Goal: Task Accomplishment & Management: Use online tool/utility

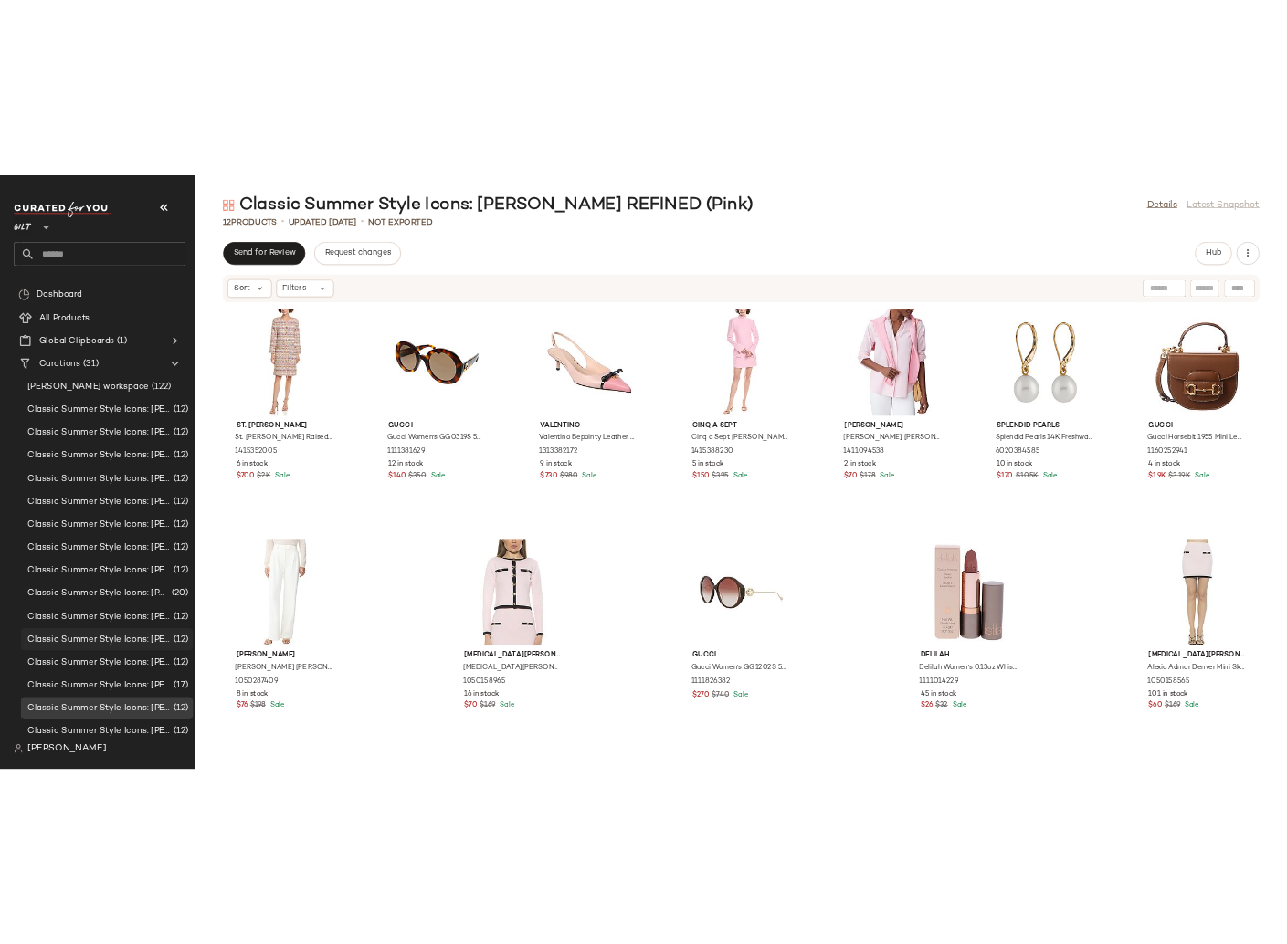
scroll to position [557, 0]
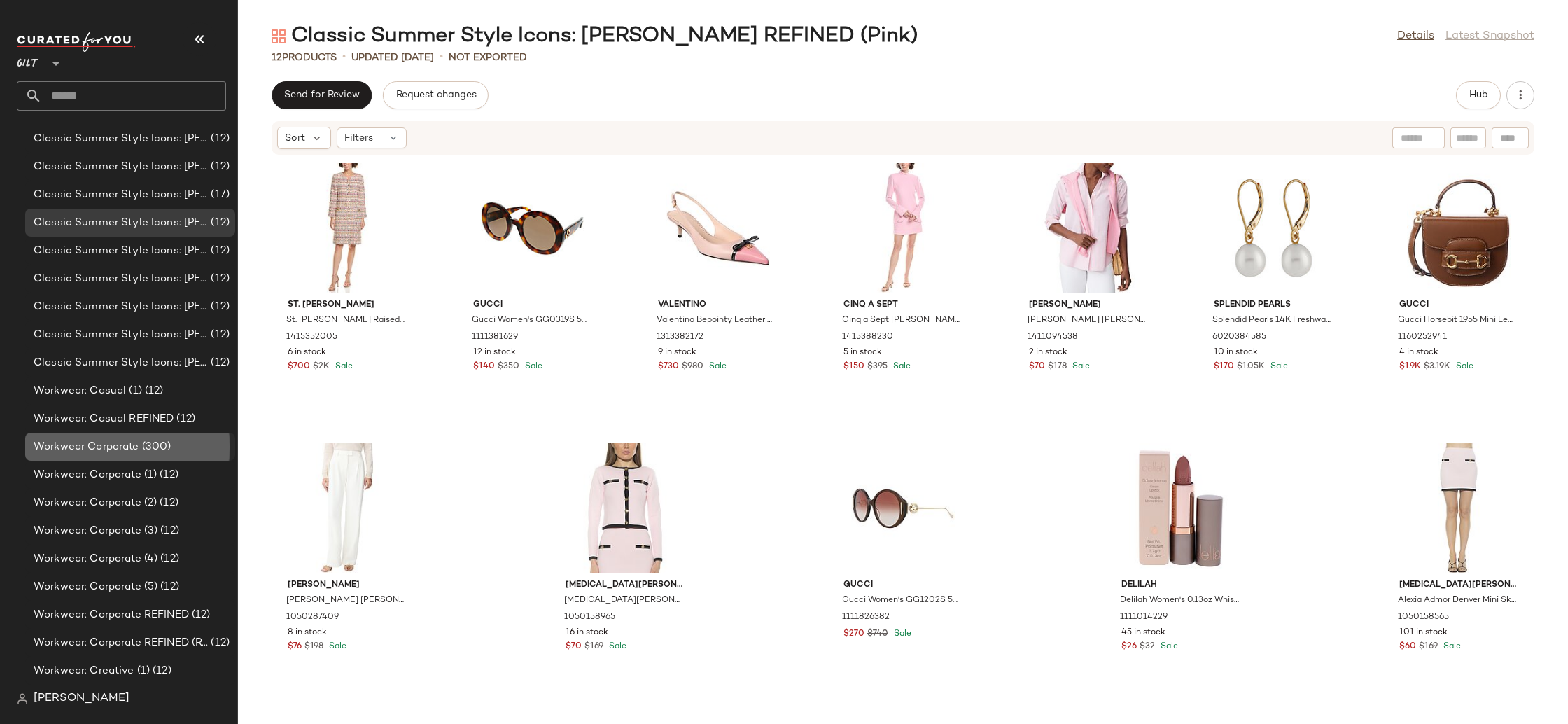
click at [173, 444] on div "Workwear Corporate (300)" at bounding box center [129, 447] width 200 height 16
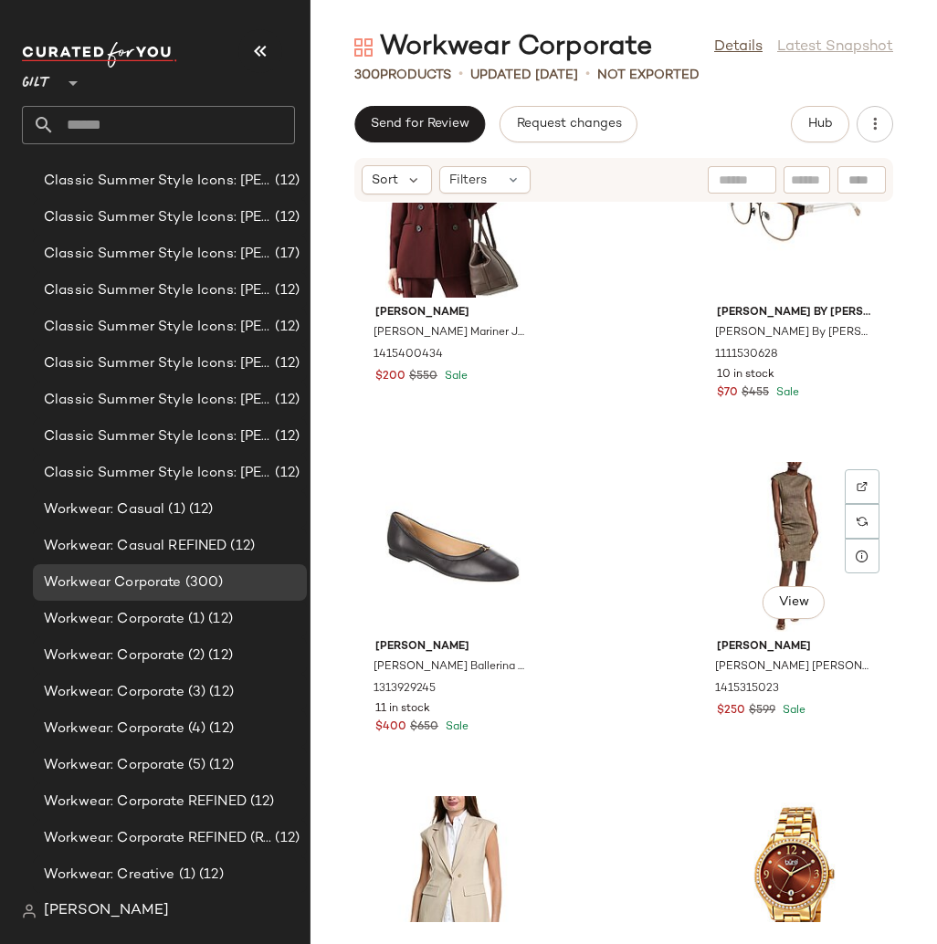
scroll to position [6117, 0]
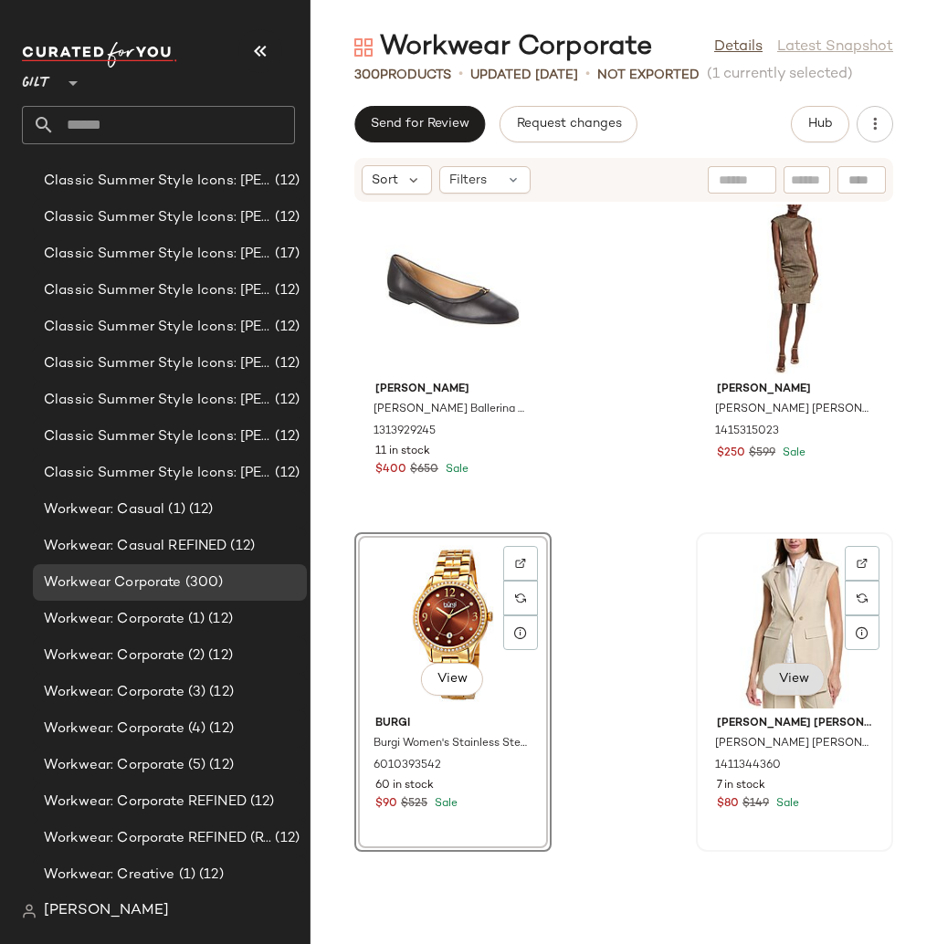
scroll to position [6410, 0]
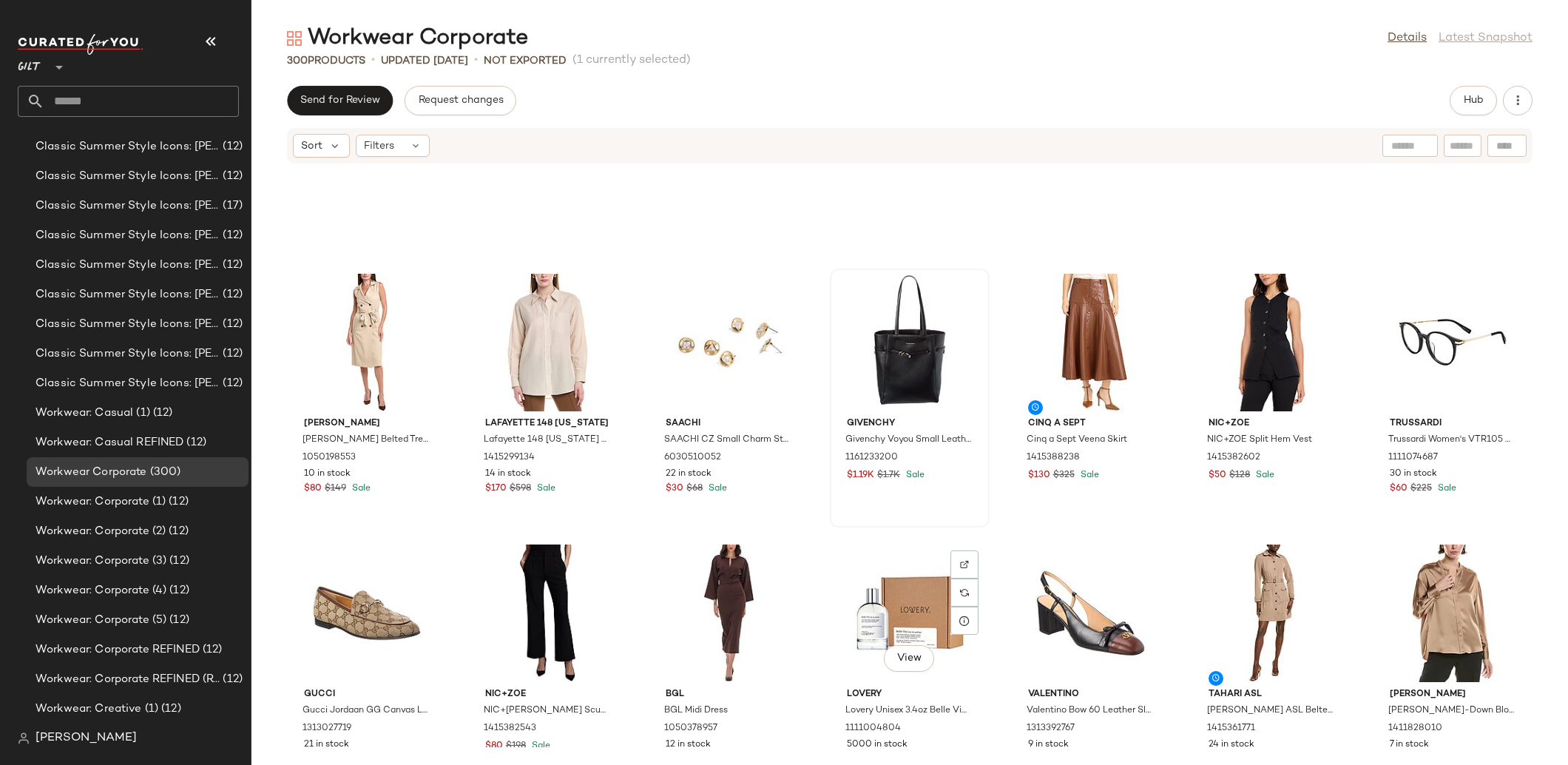
scroll to position [2292, 0]
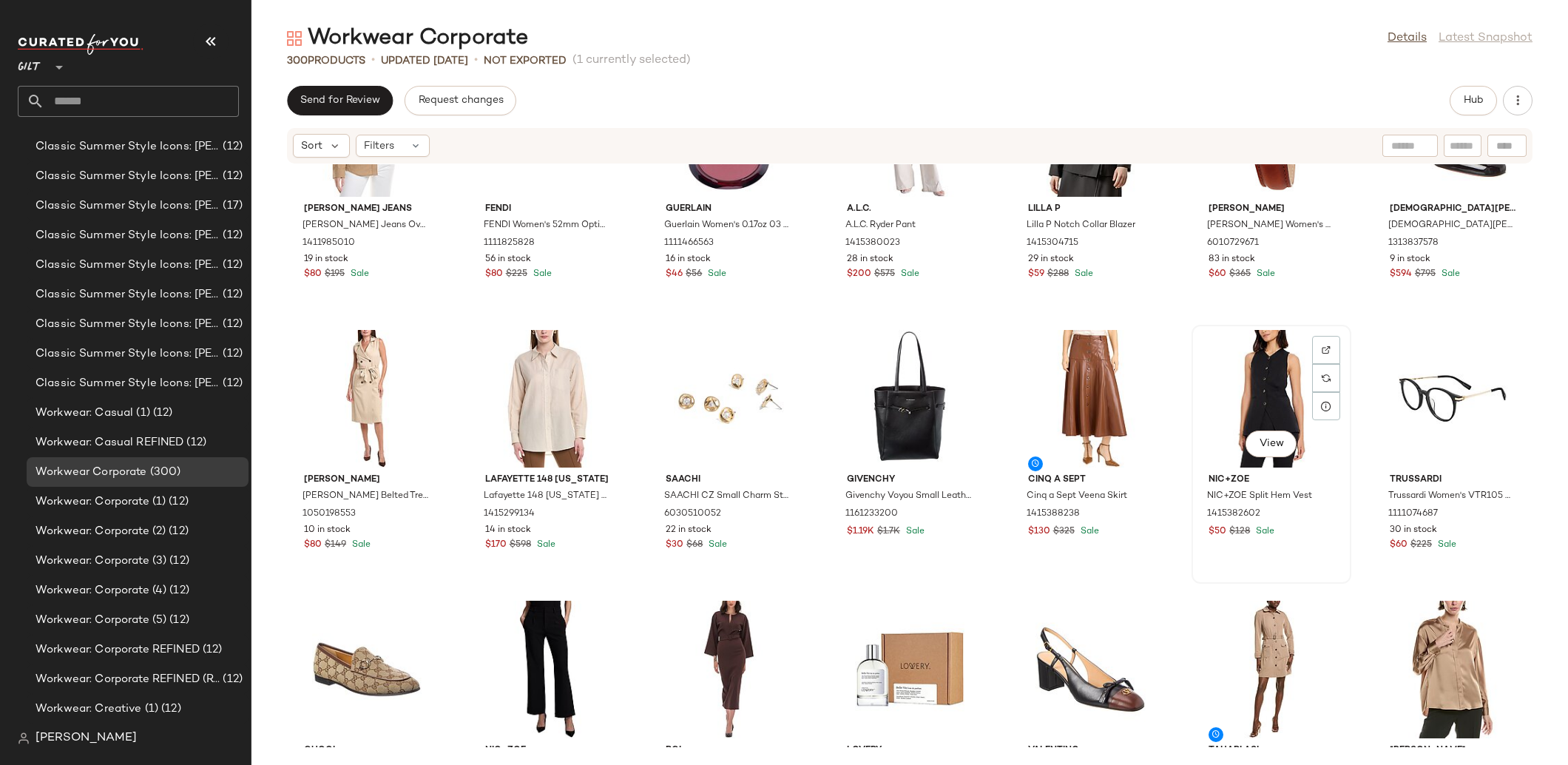
click at [1247, 401] on div "View" at bounding box center [1271, 399] width 149 height 138
click at [1319, 504] on img "button" at bounding box center [1323, 502] width 9 height 9
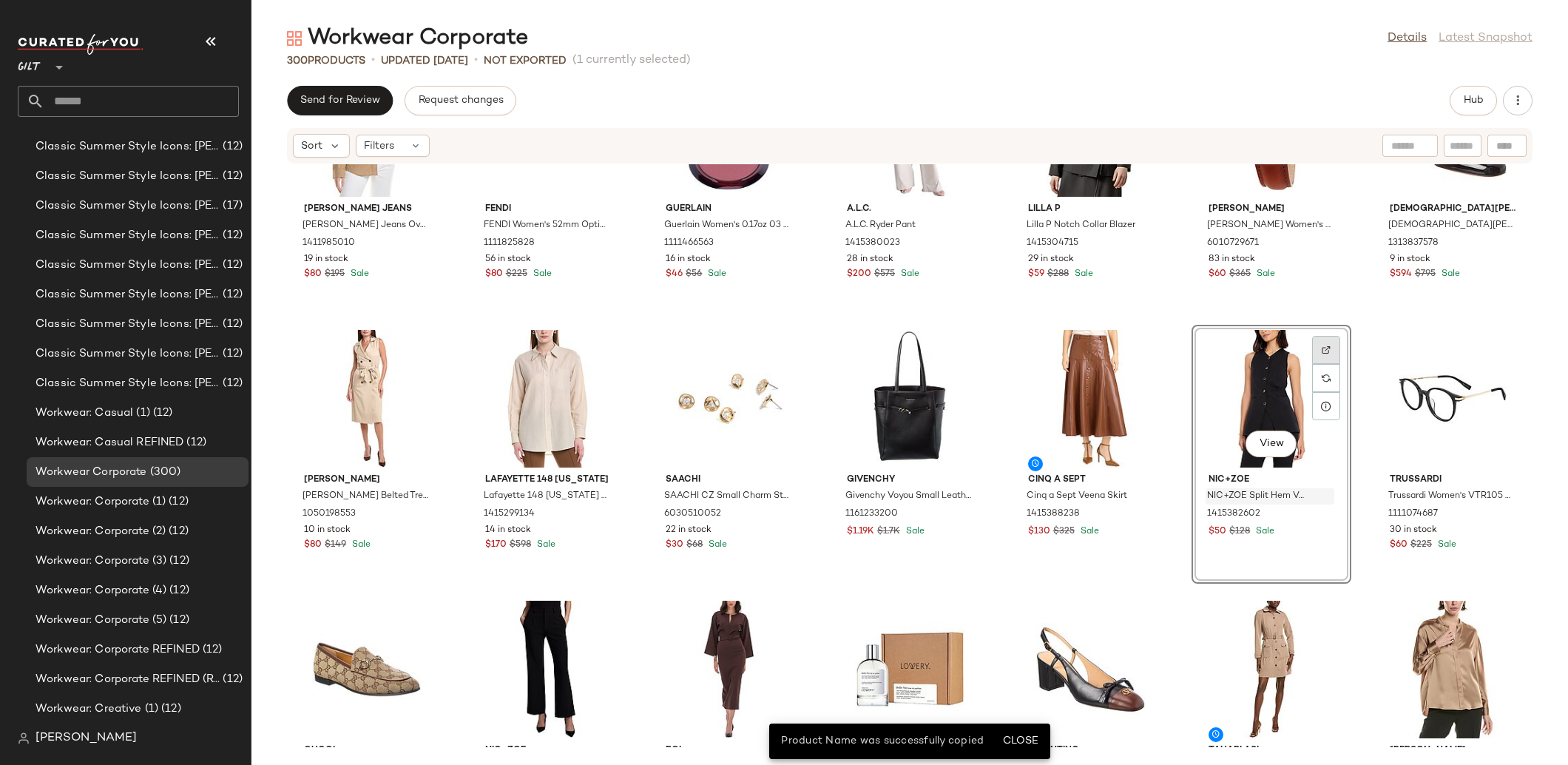
click at [1324, 364] on div at bounding box center [1326, 378] width 28 height 28
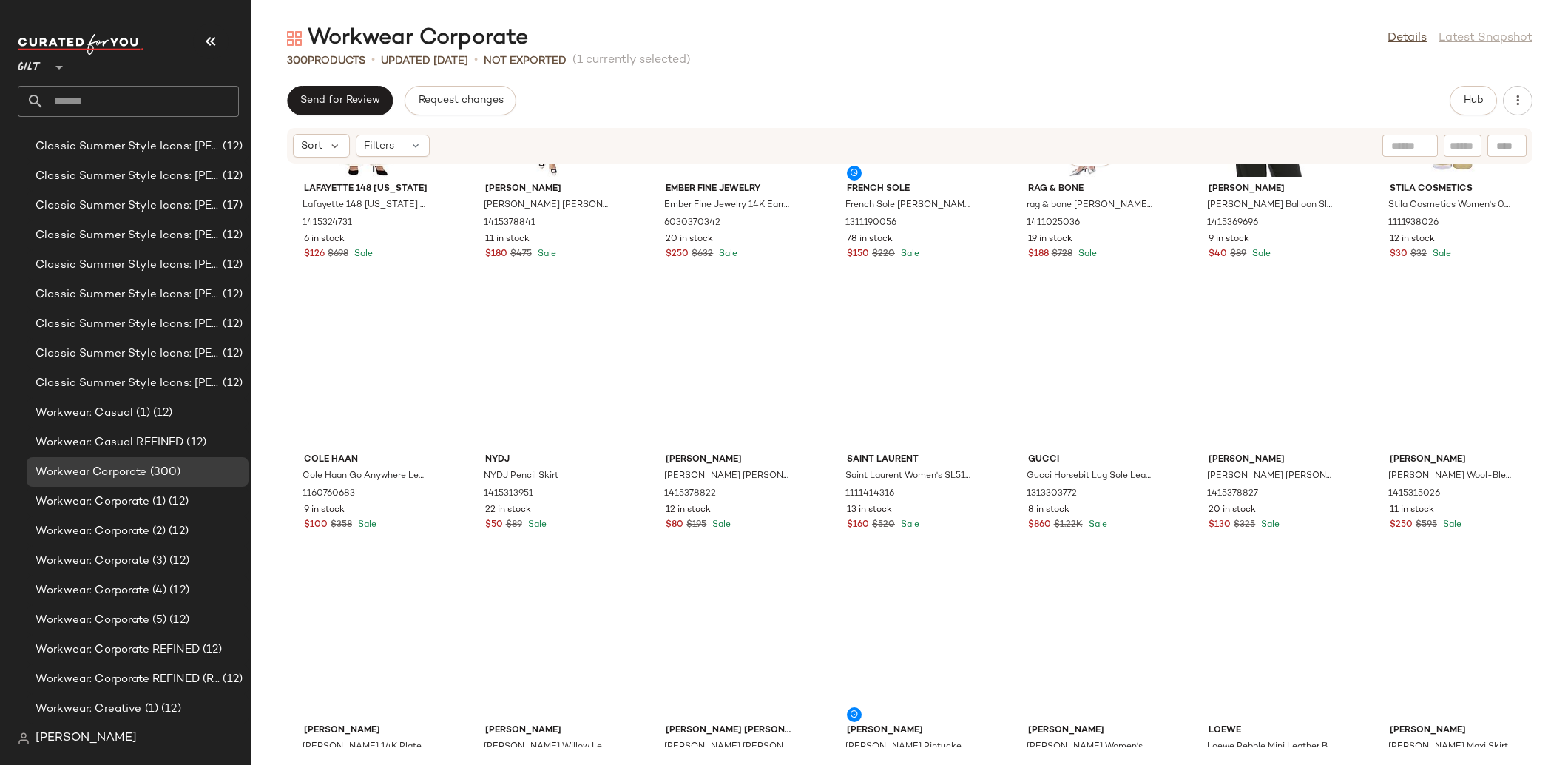
scroll to position [3784, 0]
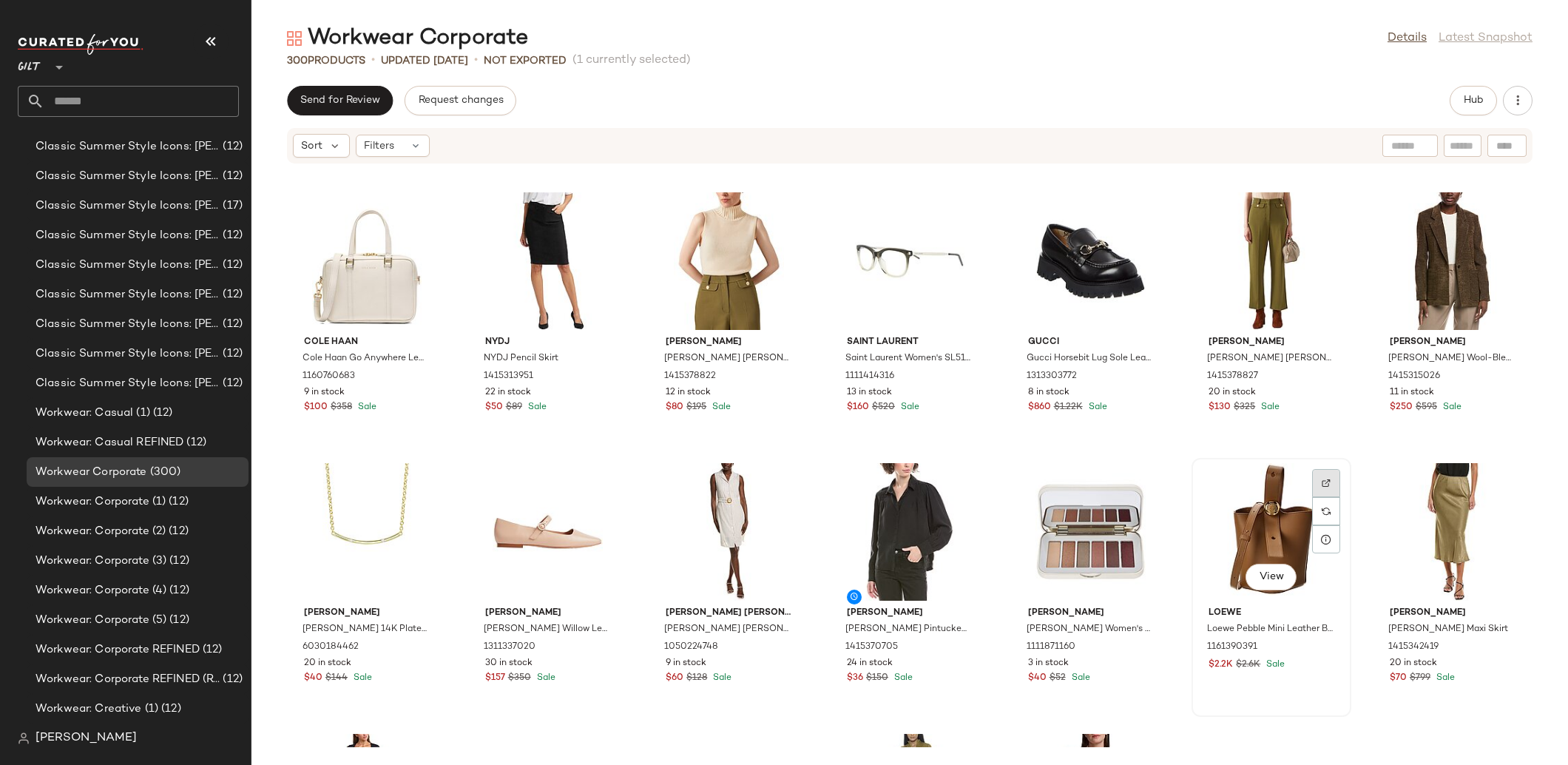
click at [1313, 498] on div at bounding box center [1326, 511] width 28 height 28
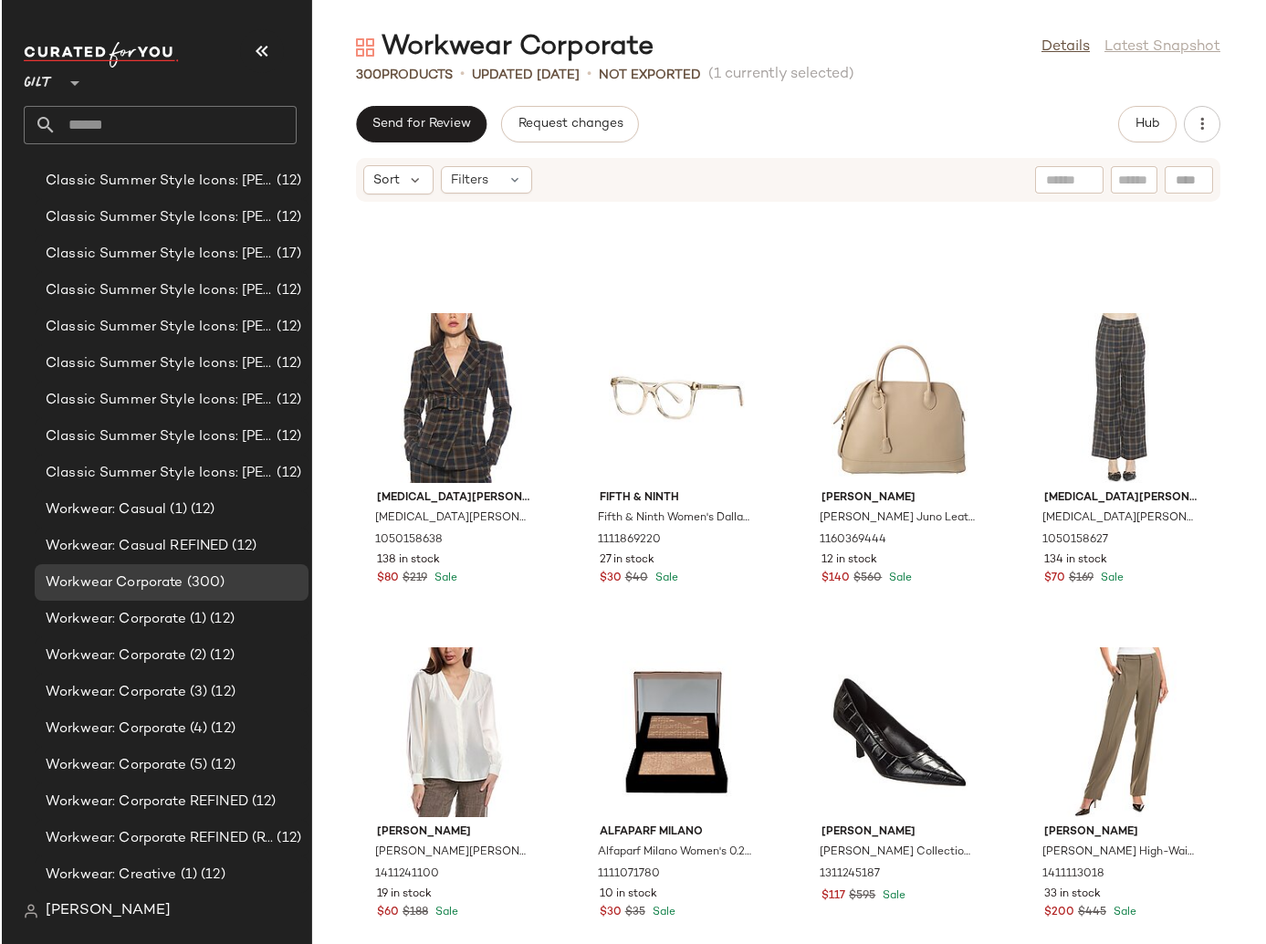
scroll to position [22933, 0]
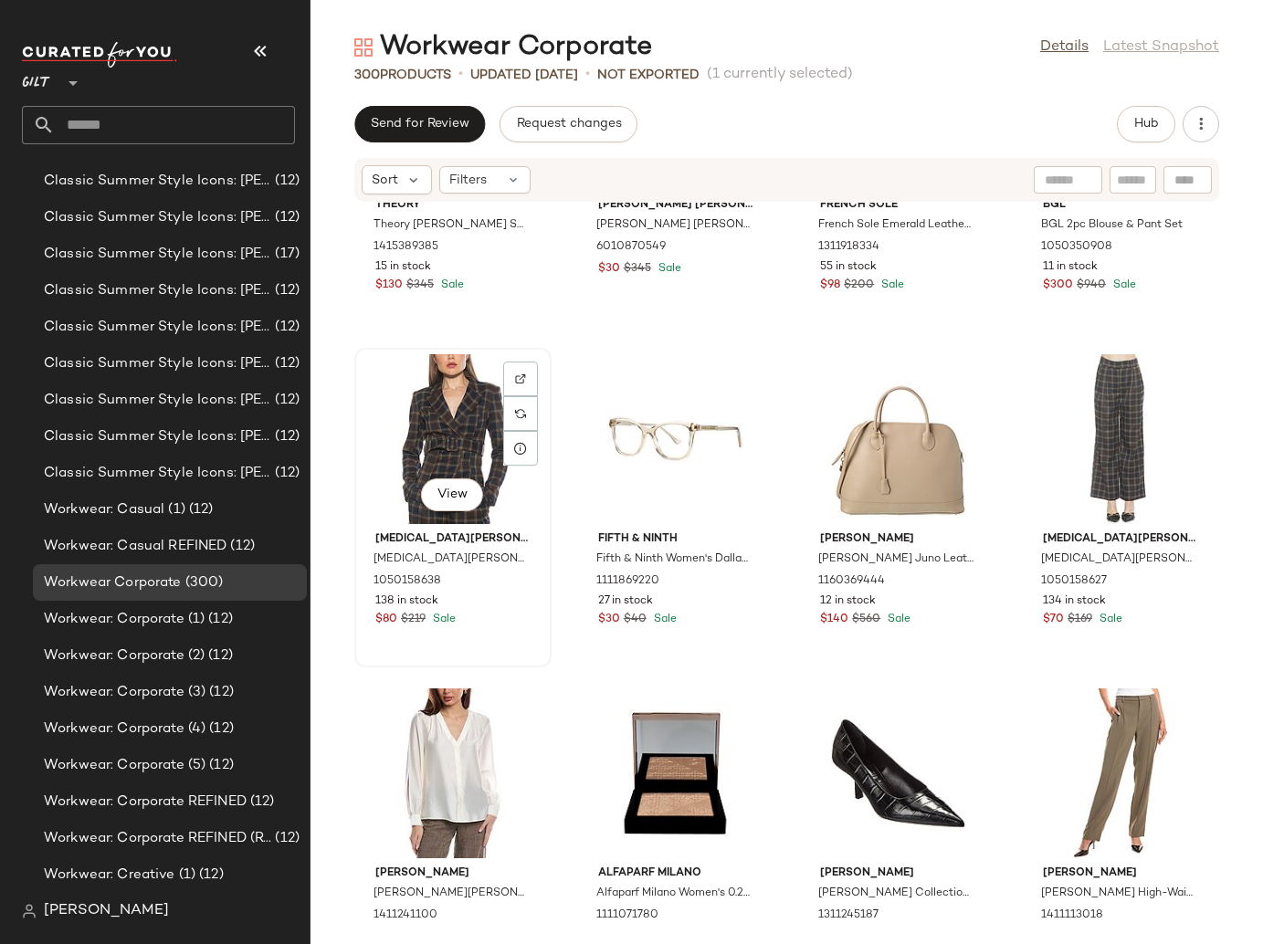
click at [410, 417] on div "View" at bounding box center [453, 439] width 184 height 170
click at [510, 396] on div at bounding box center [520, 413] width 35 height 35
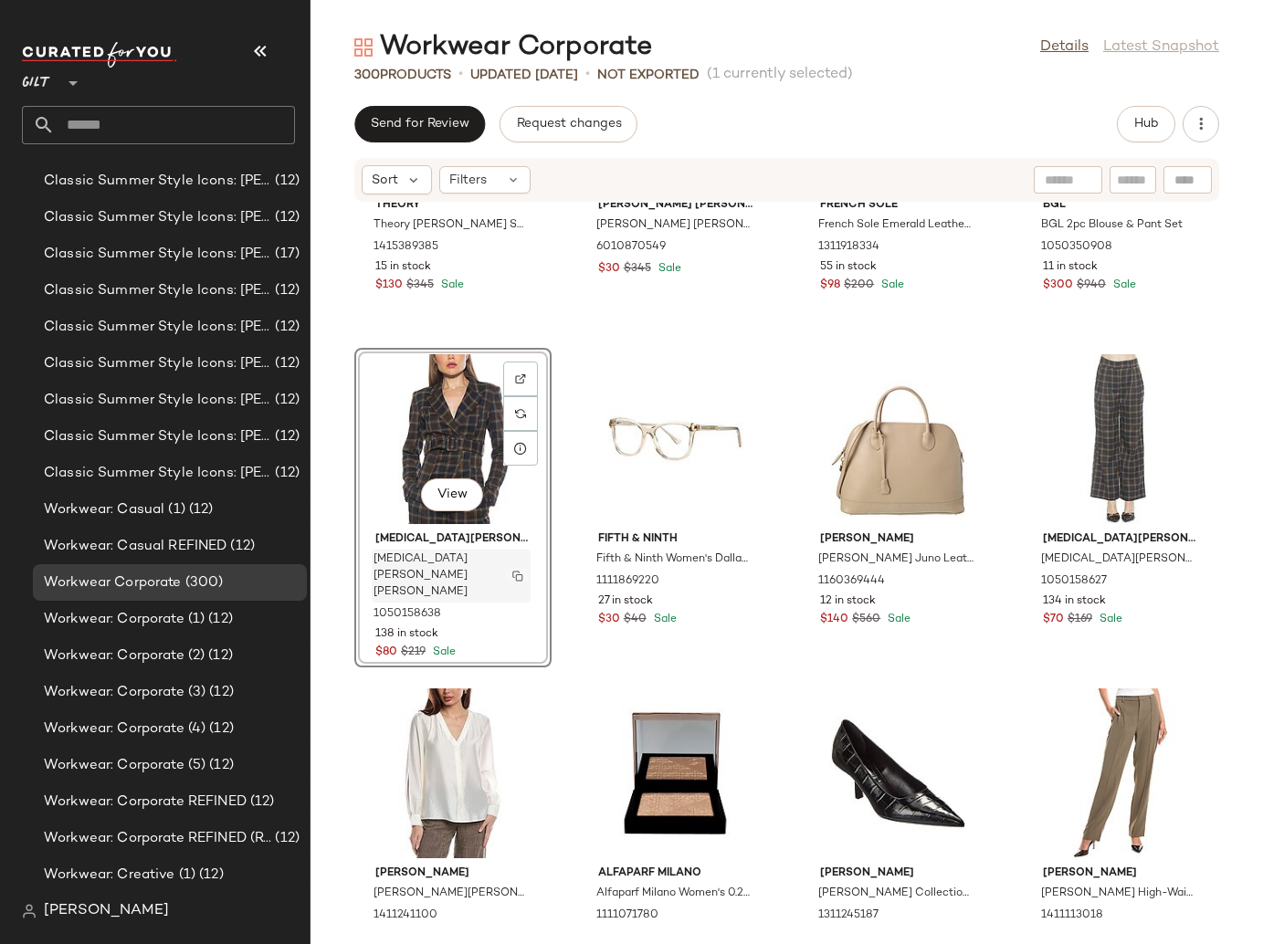
click at [520, 571] on img "button" at bounding box center [517, 576] width 11 height 11
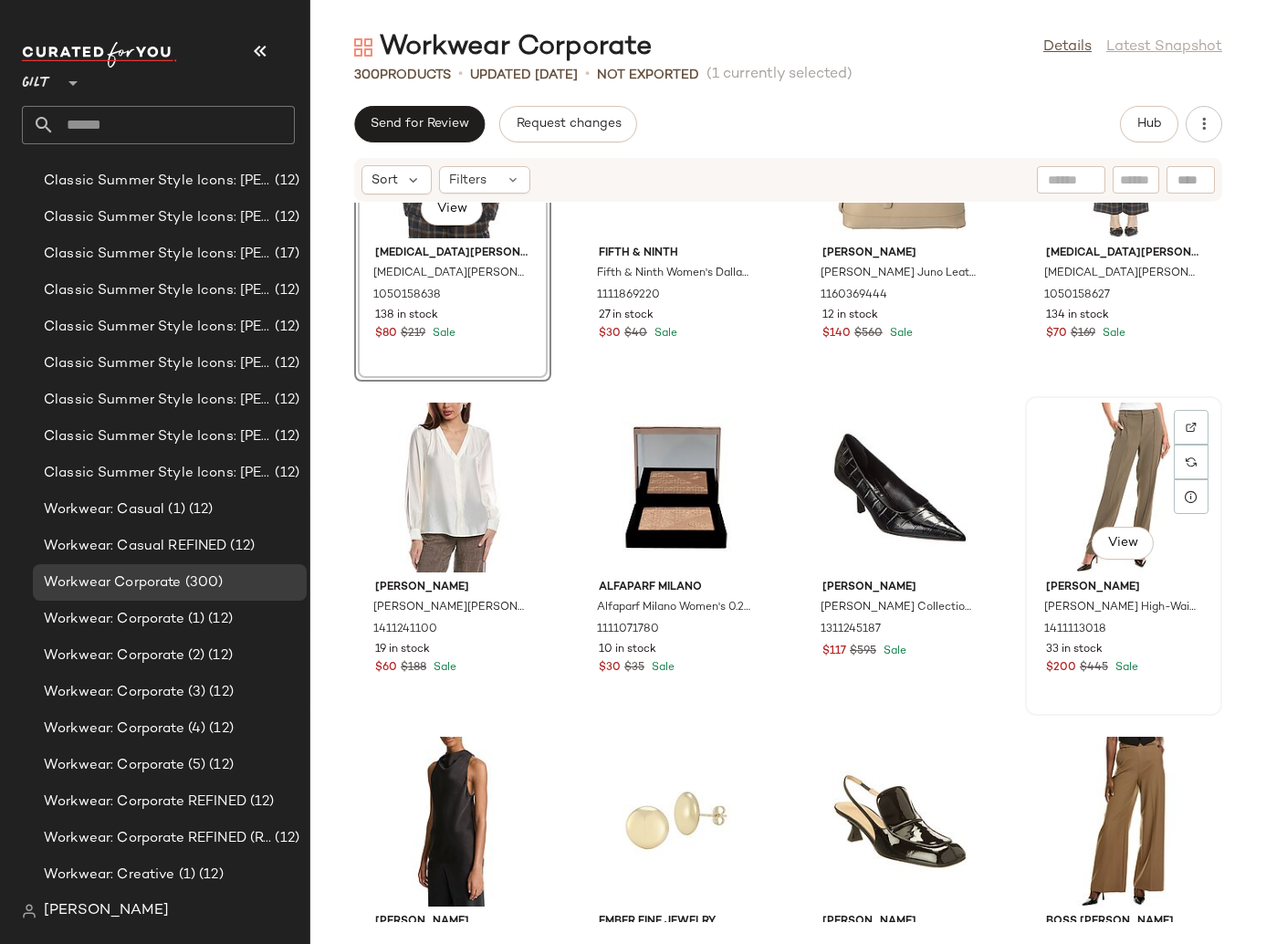
scroll to position [23207, 0]
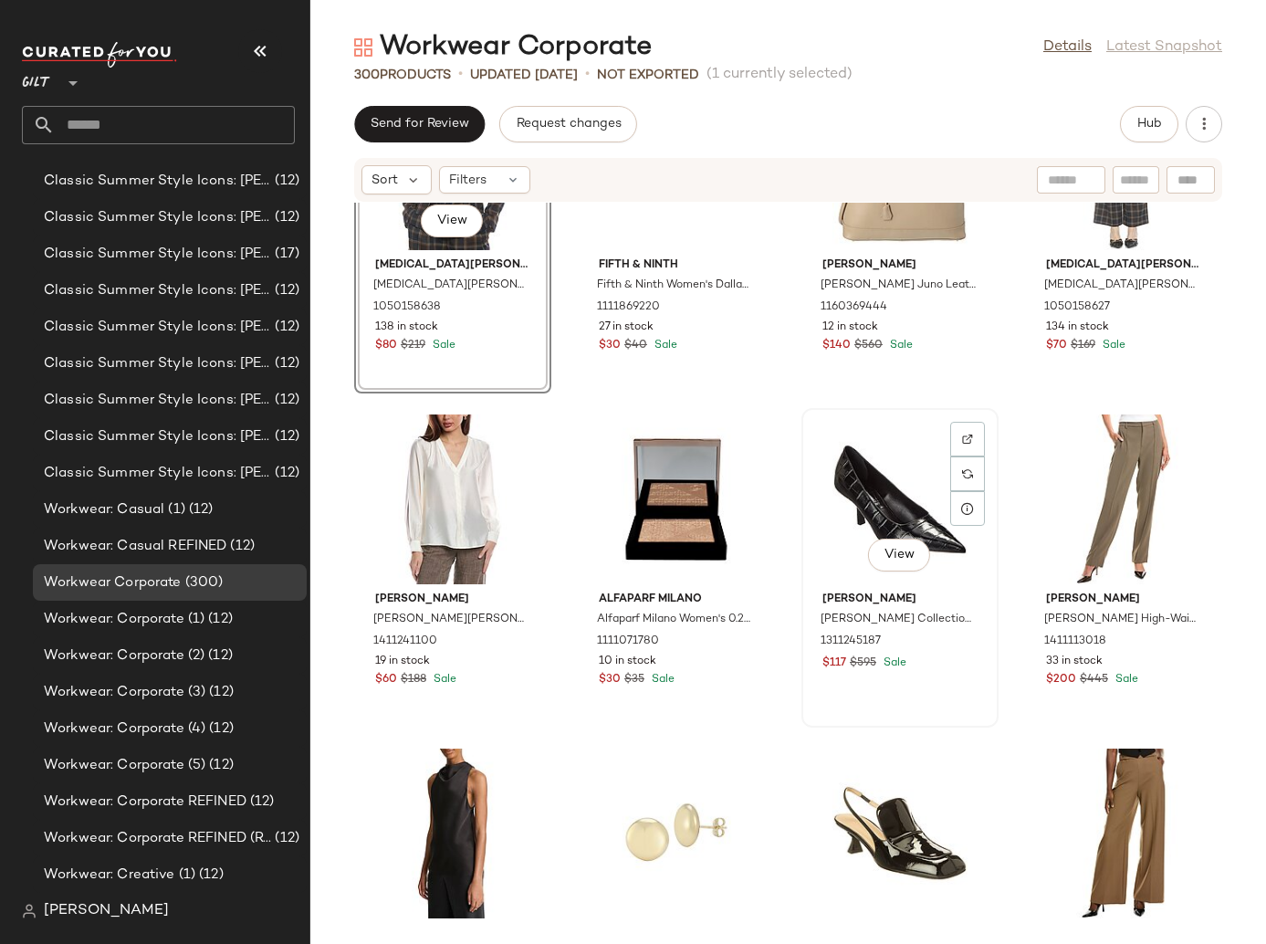
click at [825, 470] on div "View" at bounding box center [900, 500] width 184 height 170
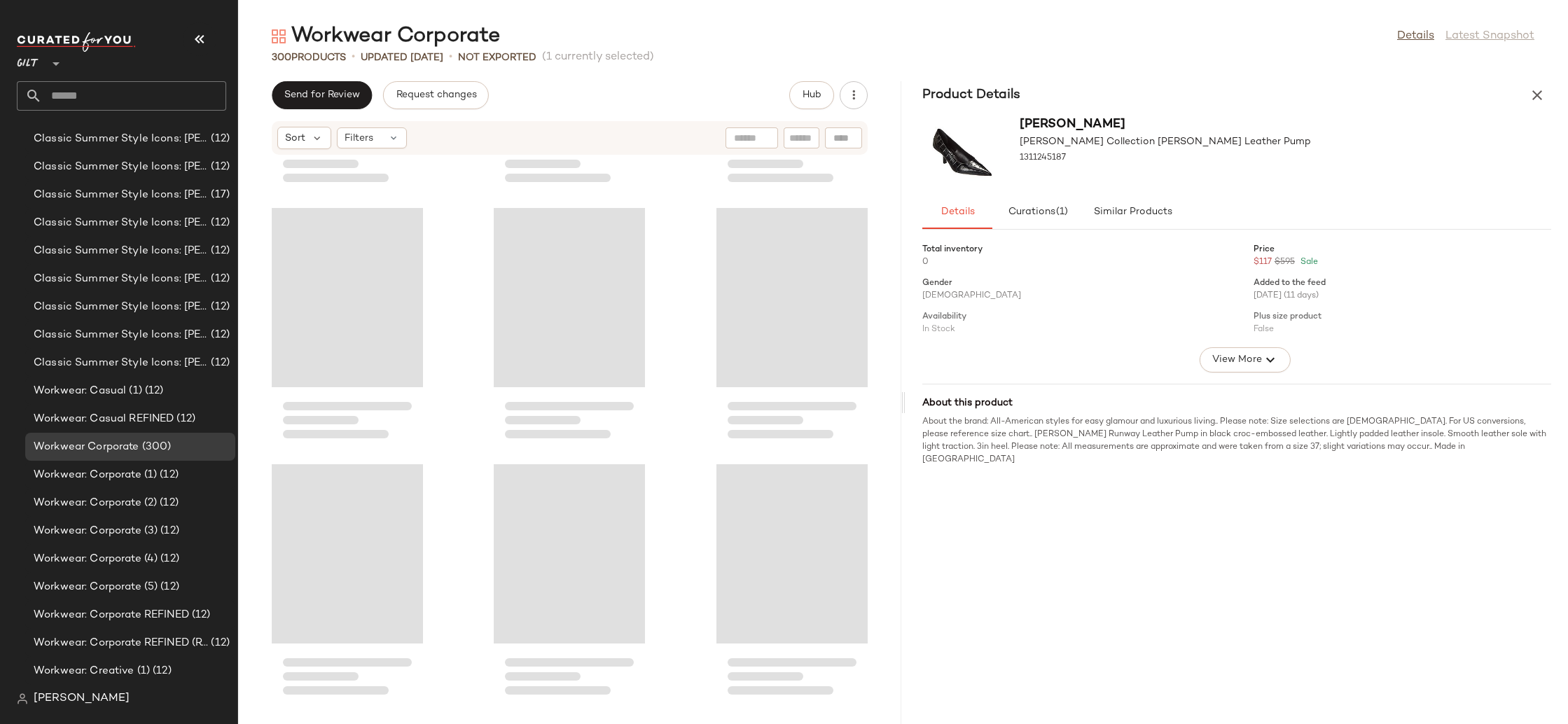
scroll to position [23838, 0]
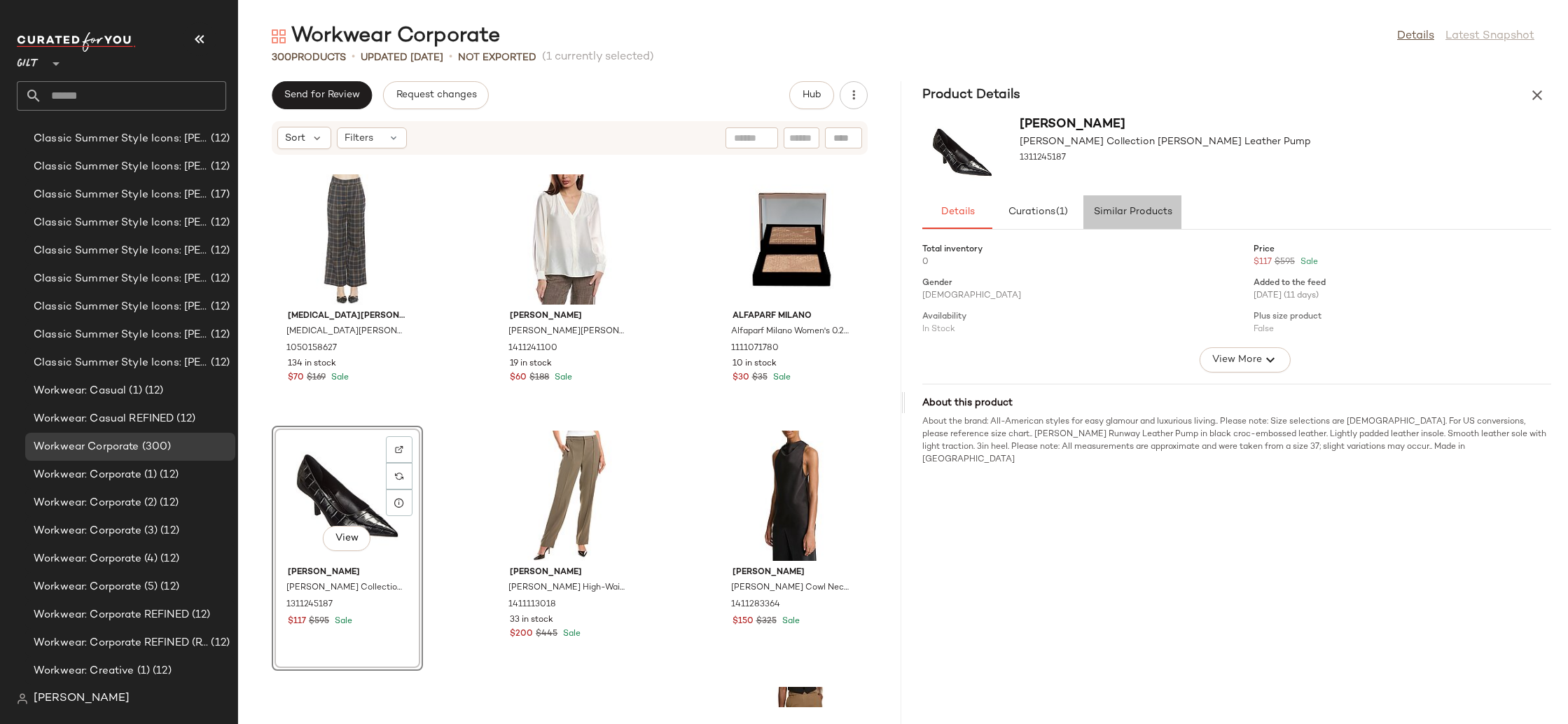
drag, startPoint x: 1158, startPoint y: 224, endPoint x: 1150, endPoint y: 235, distance: 13.6
click at [1158, 224] on button "Similar Products" at bounding box center [1133, 212] width 98 height 34
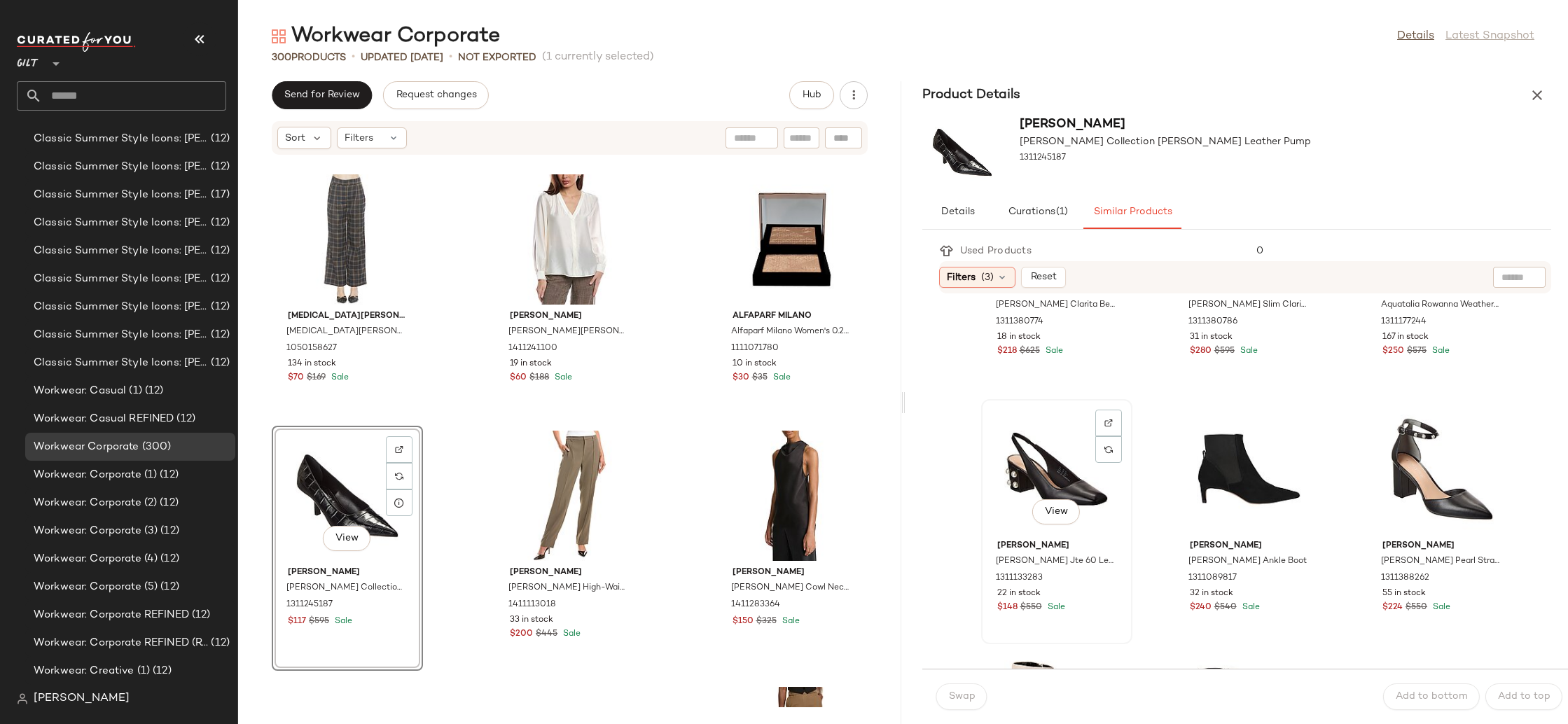
scroll to position [156, 0]
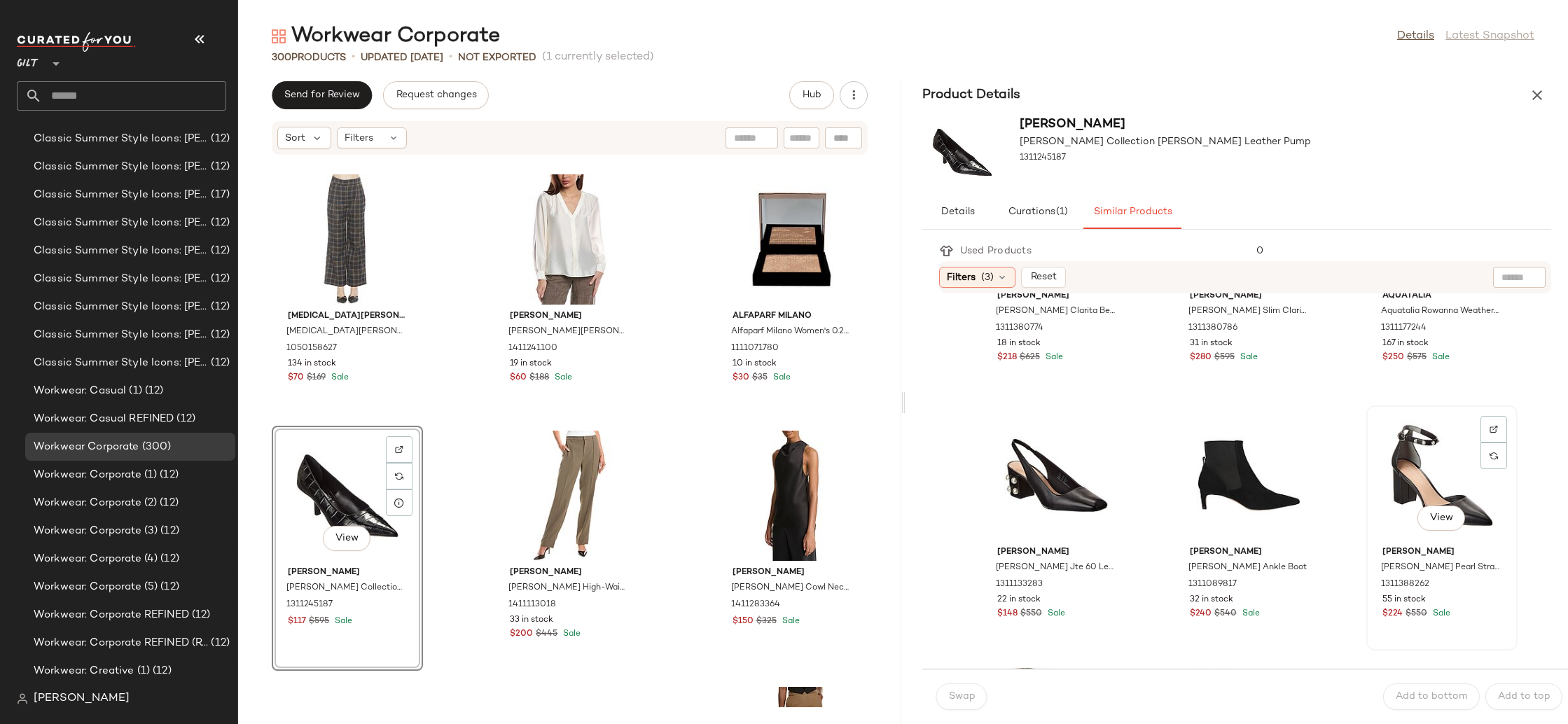
click at [1397, 473] on div "View" at bounding box center [1442, 476] width 141 height 130
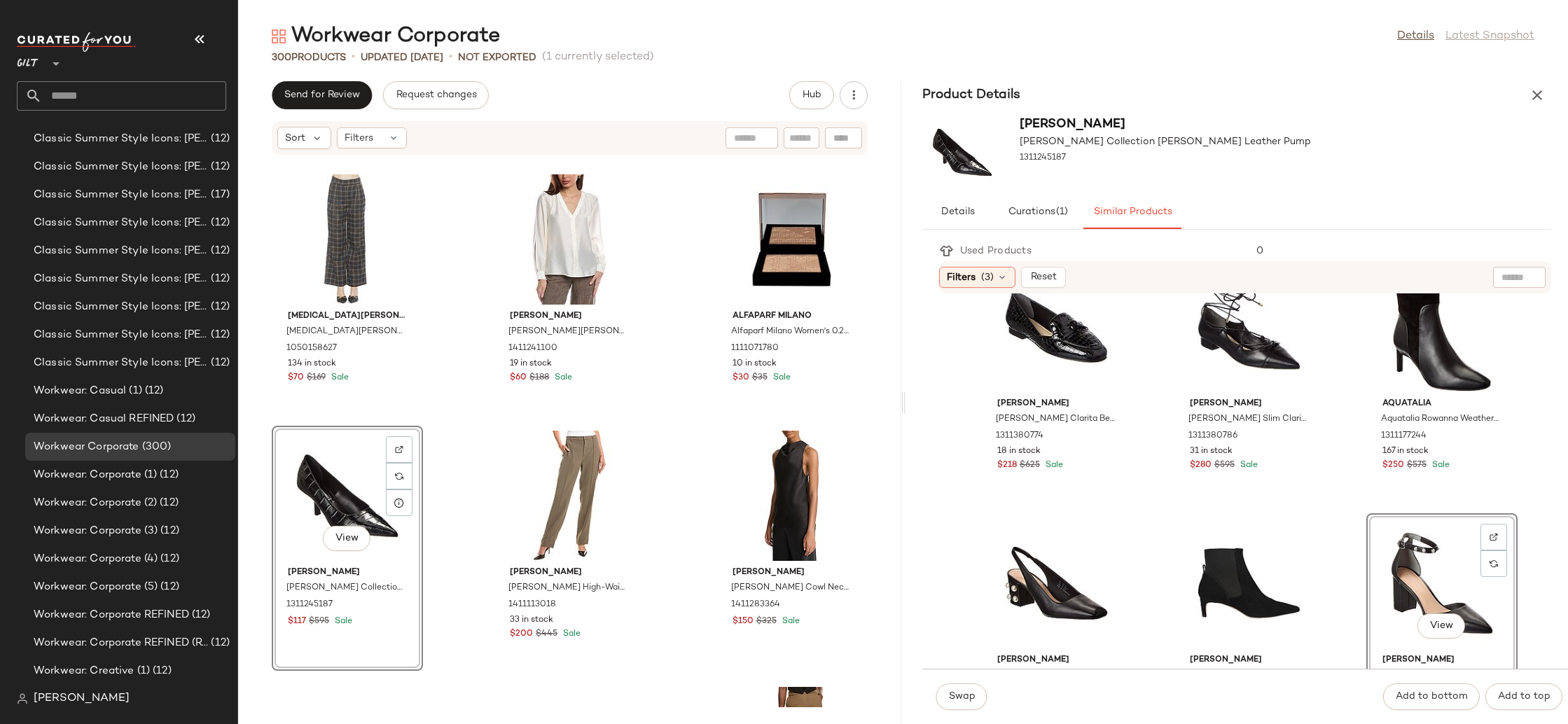
scroll to position [44, 0]
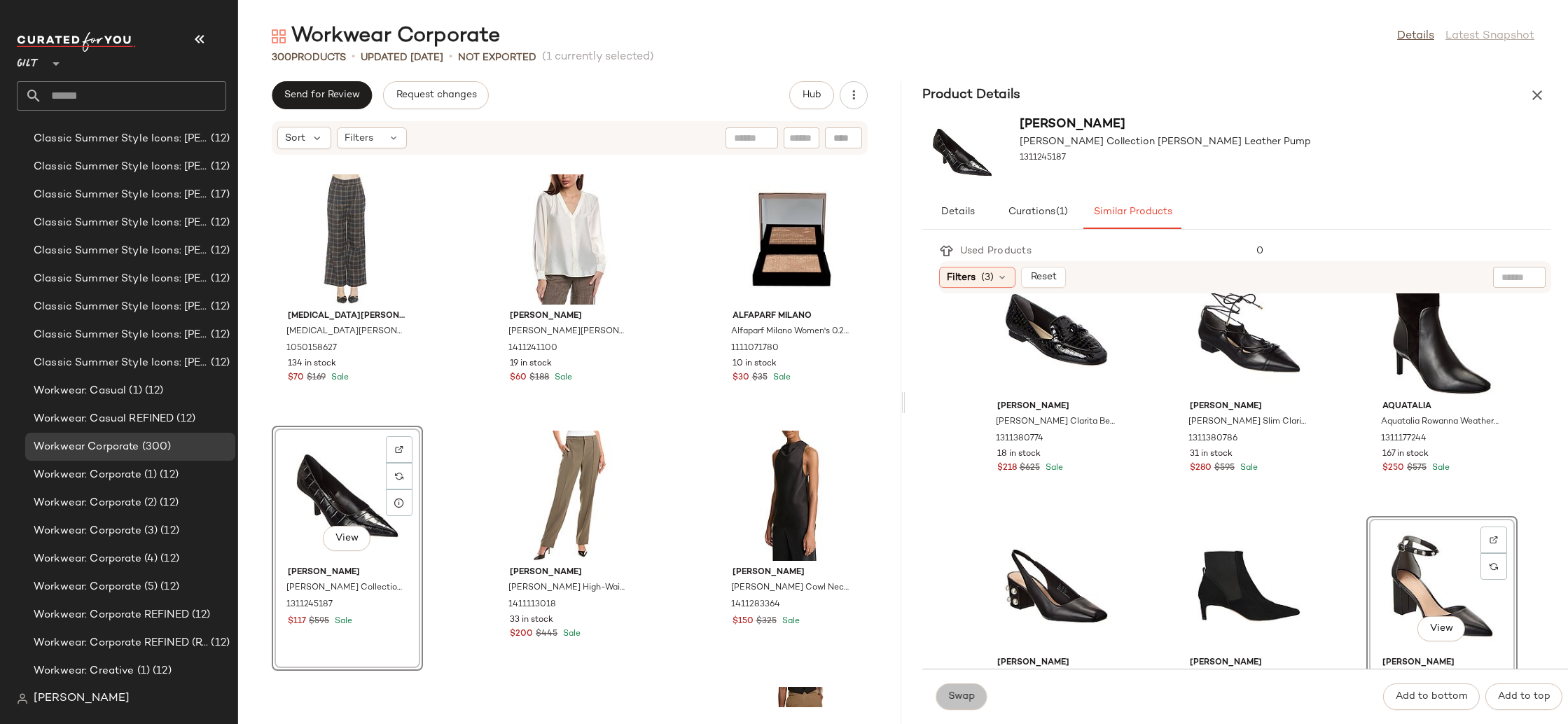
click at [964, 703] on button "Swap" at bounding box center [962, 696] width 51 height 27
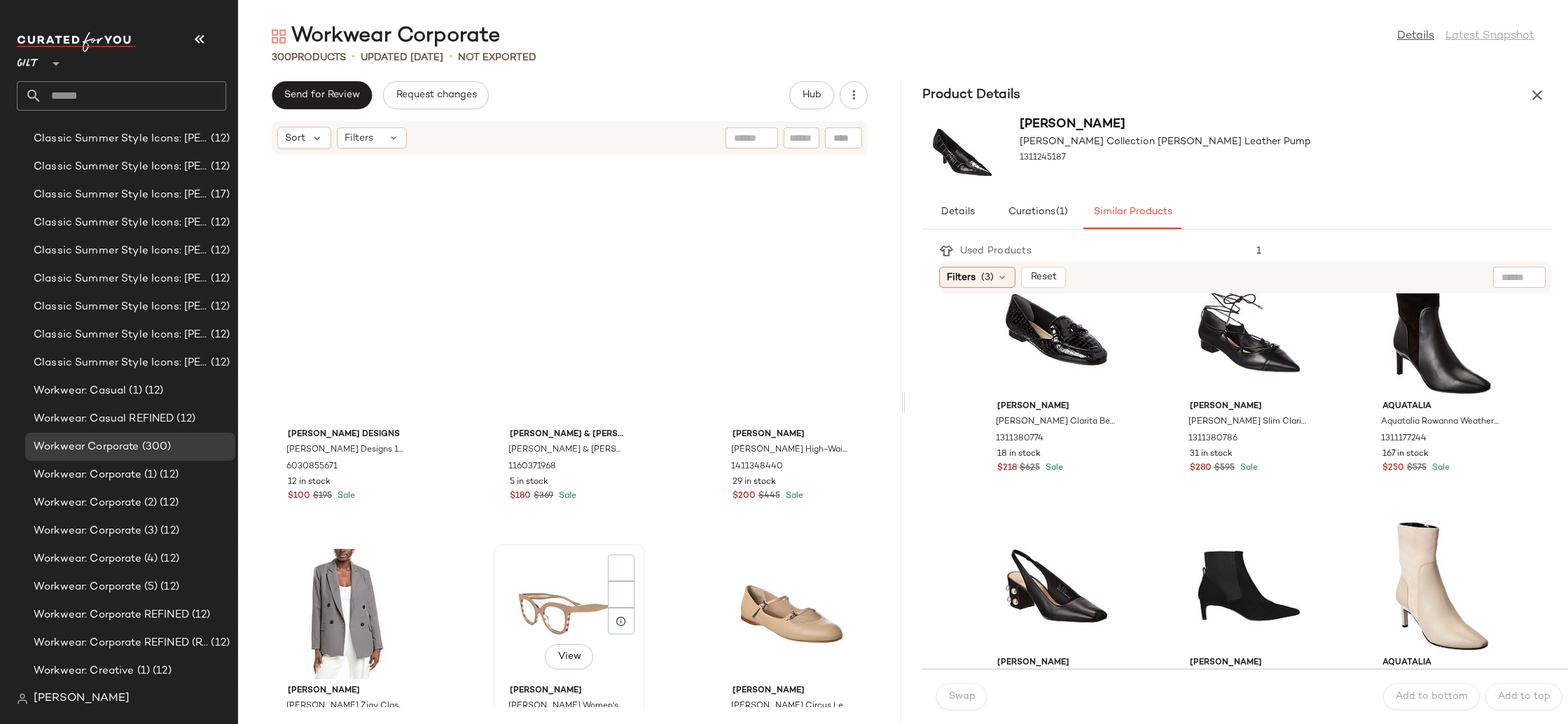
scroll to position [20764, 0]
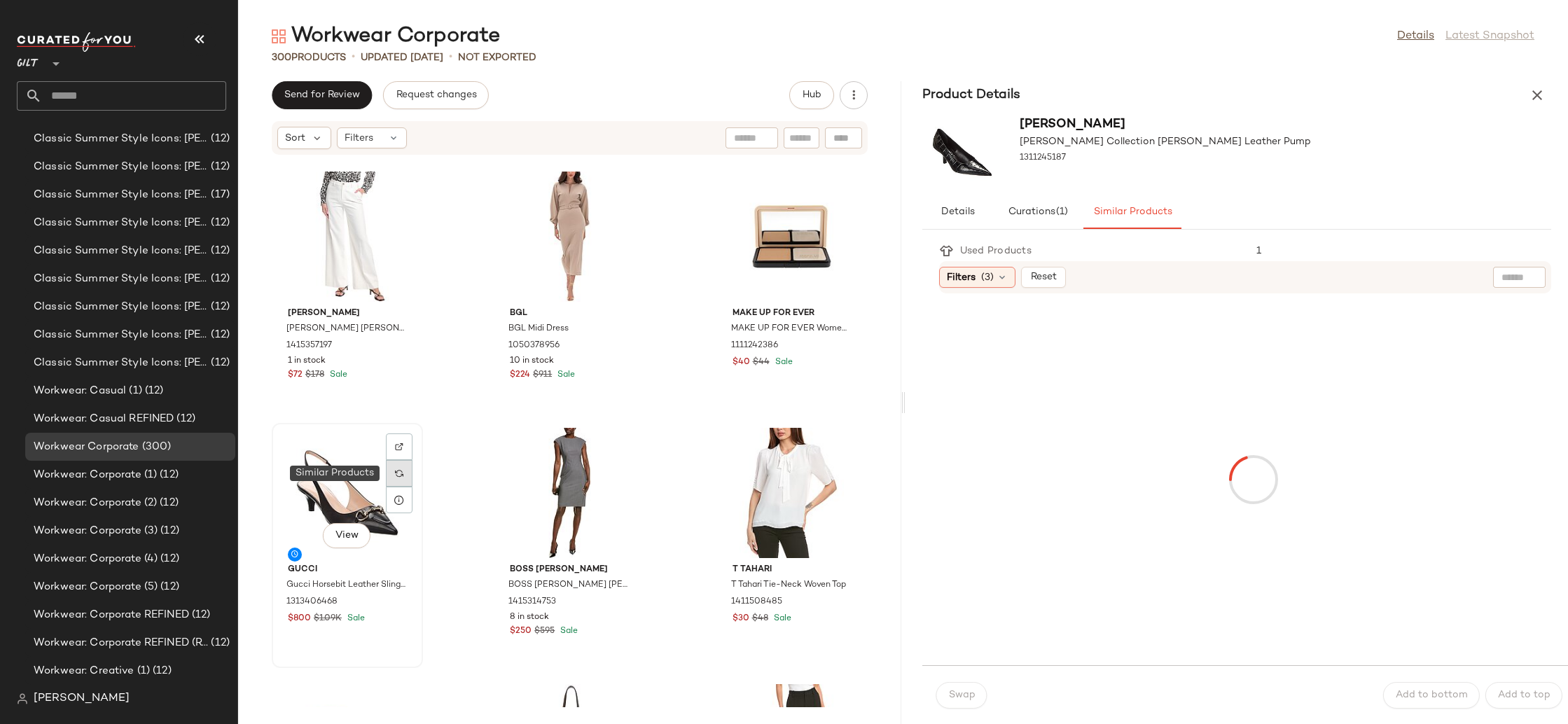
click at [386, 471] on div at bounding box center [399, 473] width 27 height 27
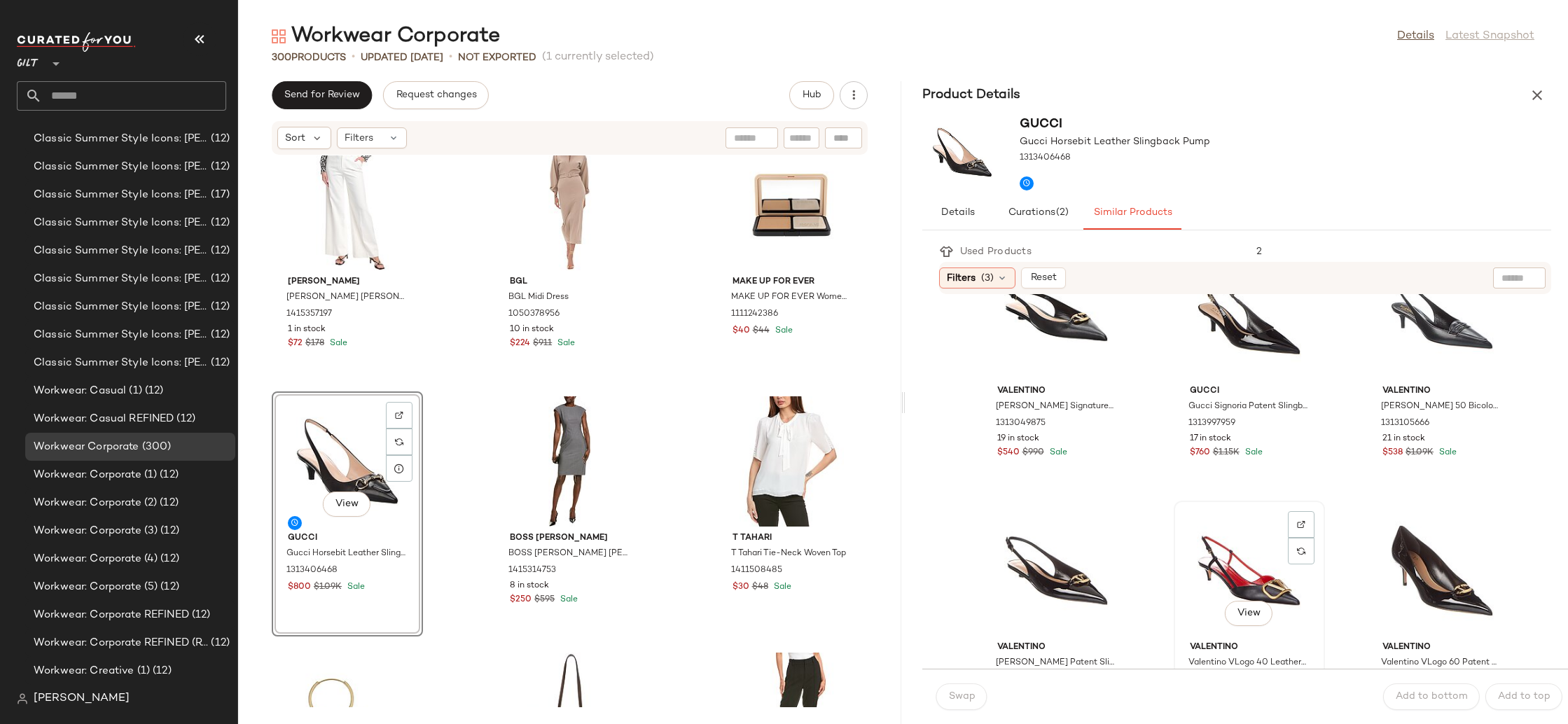
scroll to position [61, 0]
click at [1257, 324] on div "View" at bounding box center [1250, 314] width 141 height 130
click at [957, 691] on span "Swap" at bounding box center [962, 696] width 28 height 12
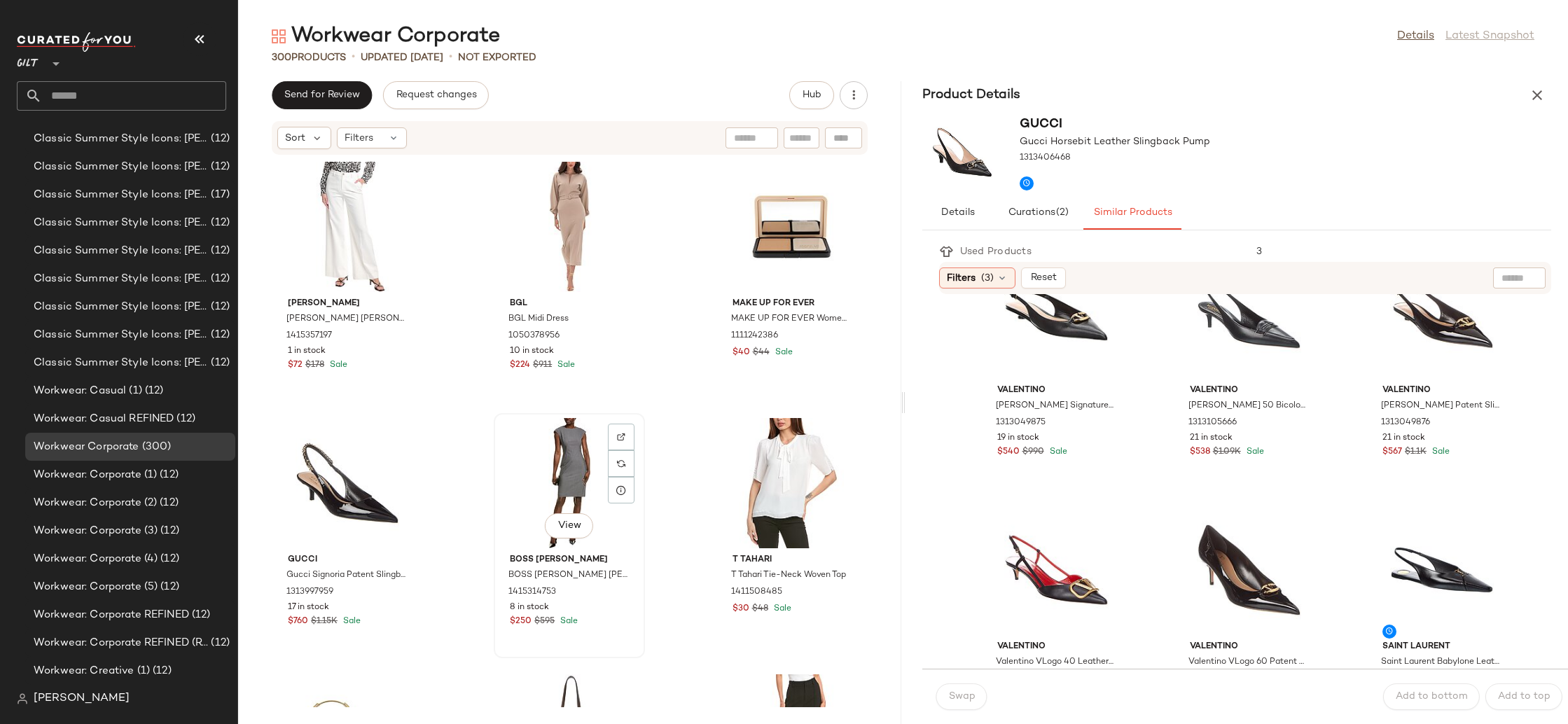
scroll to position [20870, 0]
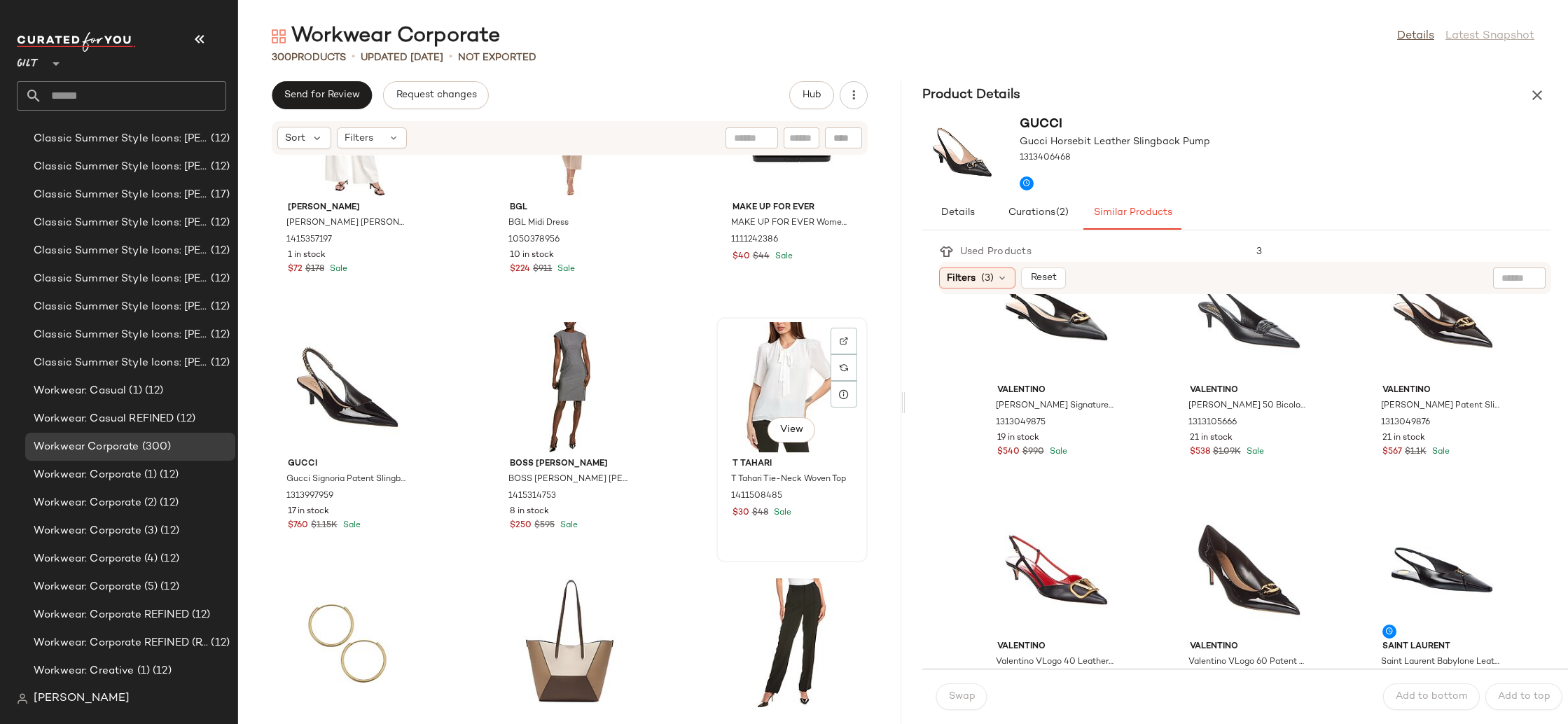
click at [755, 364] on div "View" at bounding box center [792, 387] width 141 height 130
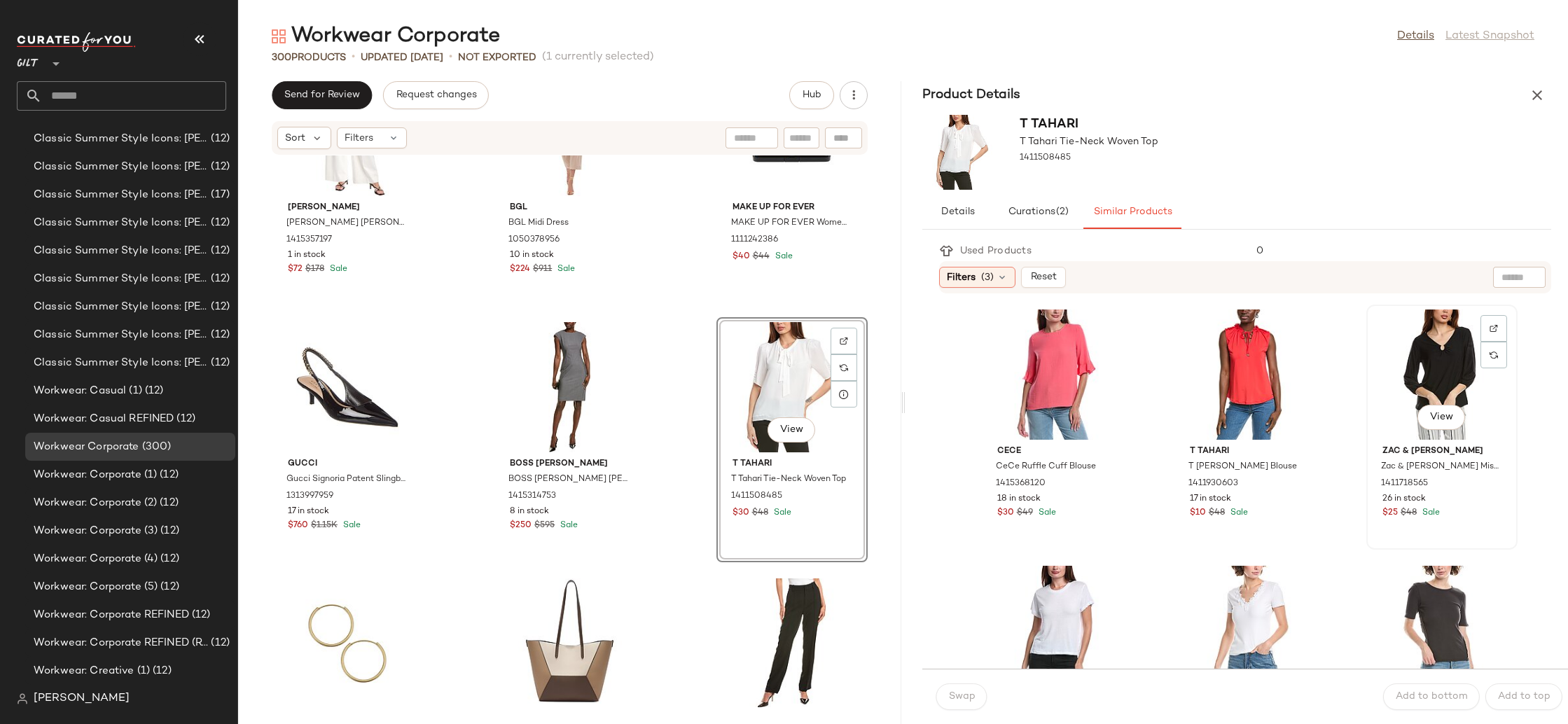
click at [1391, 357] on div "View" at bounding box center [1442, 375] width 141 height 130
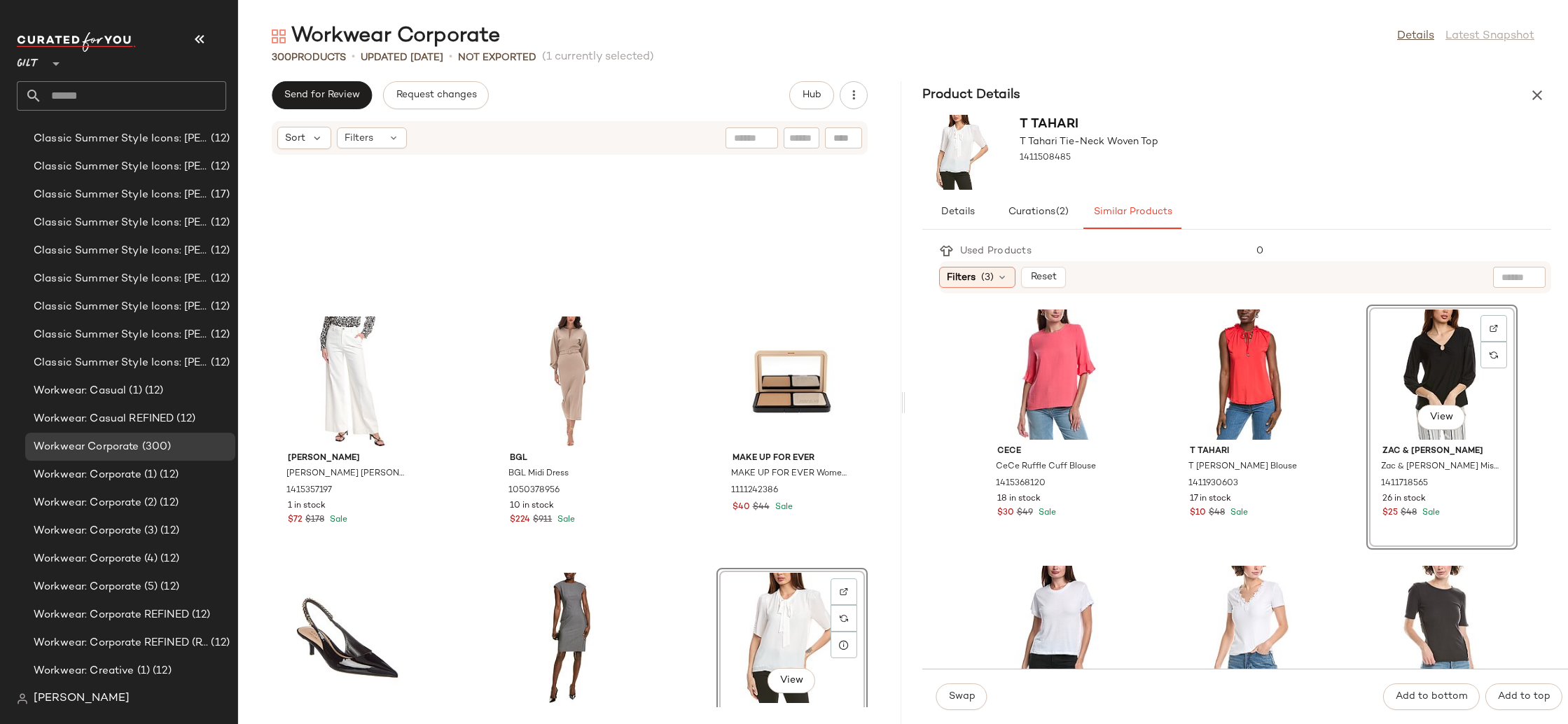
scroll to position [20383, 0]
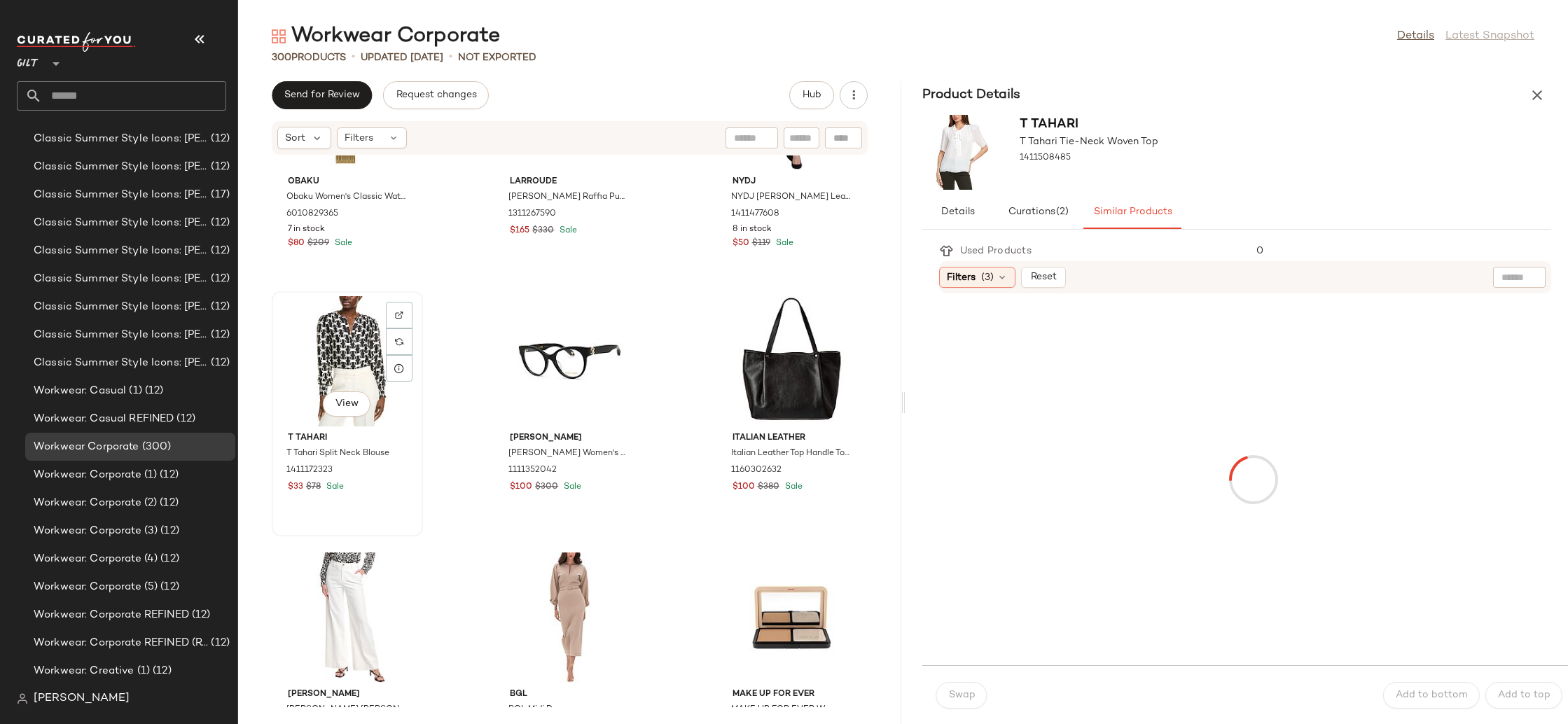
click at [345, 331] on div "View" at bounding box center [348, 361] width 141 height 130
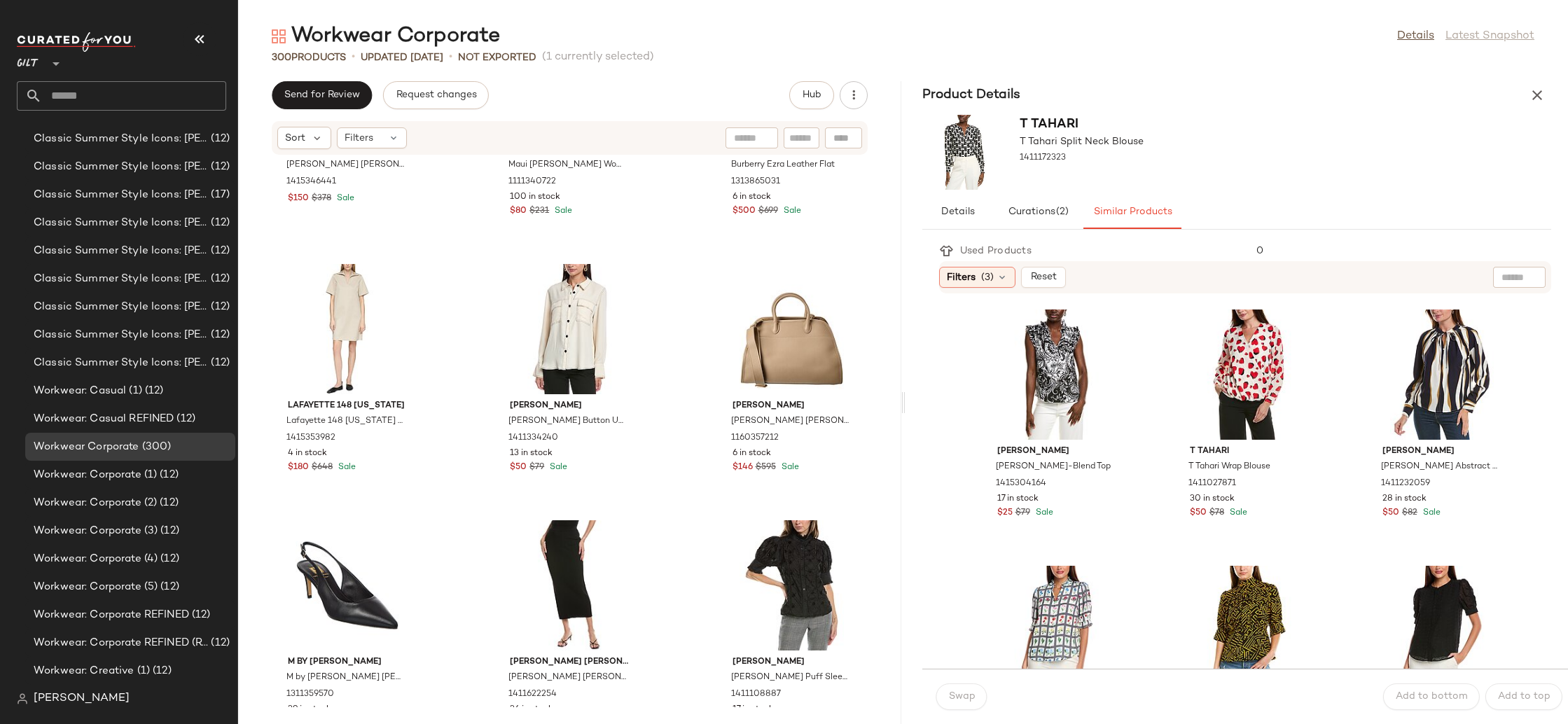
scroll to position [19369, 0]
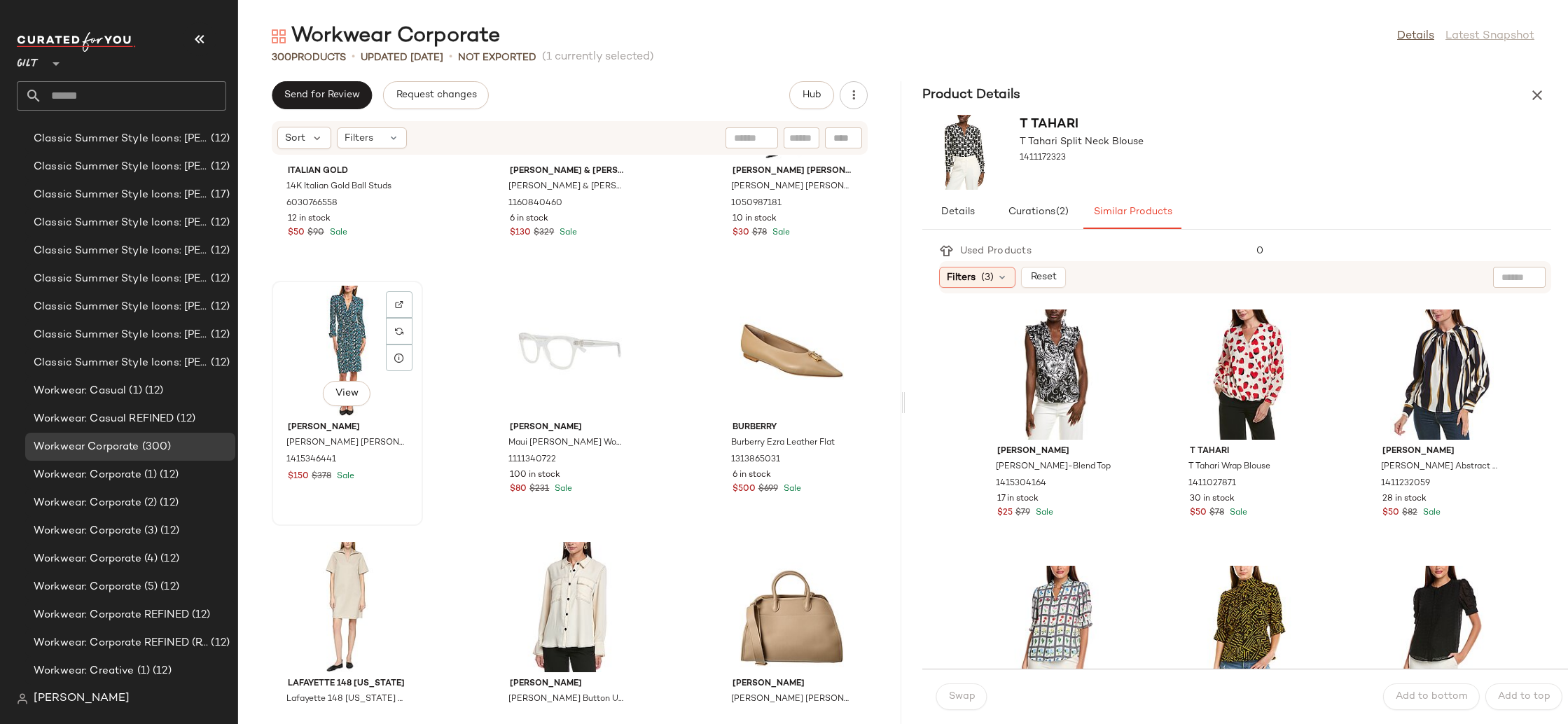
click at [344, 335] on div "View" at bounding box center [348, 351] width 141 height 130
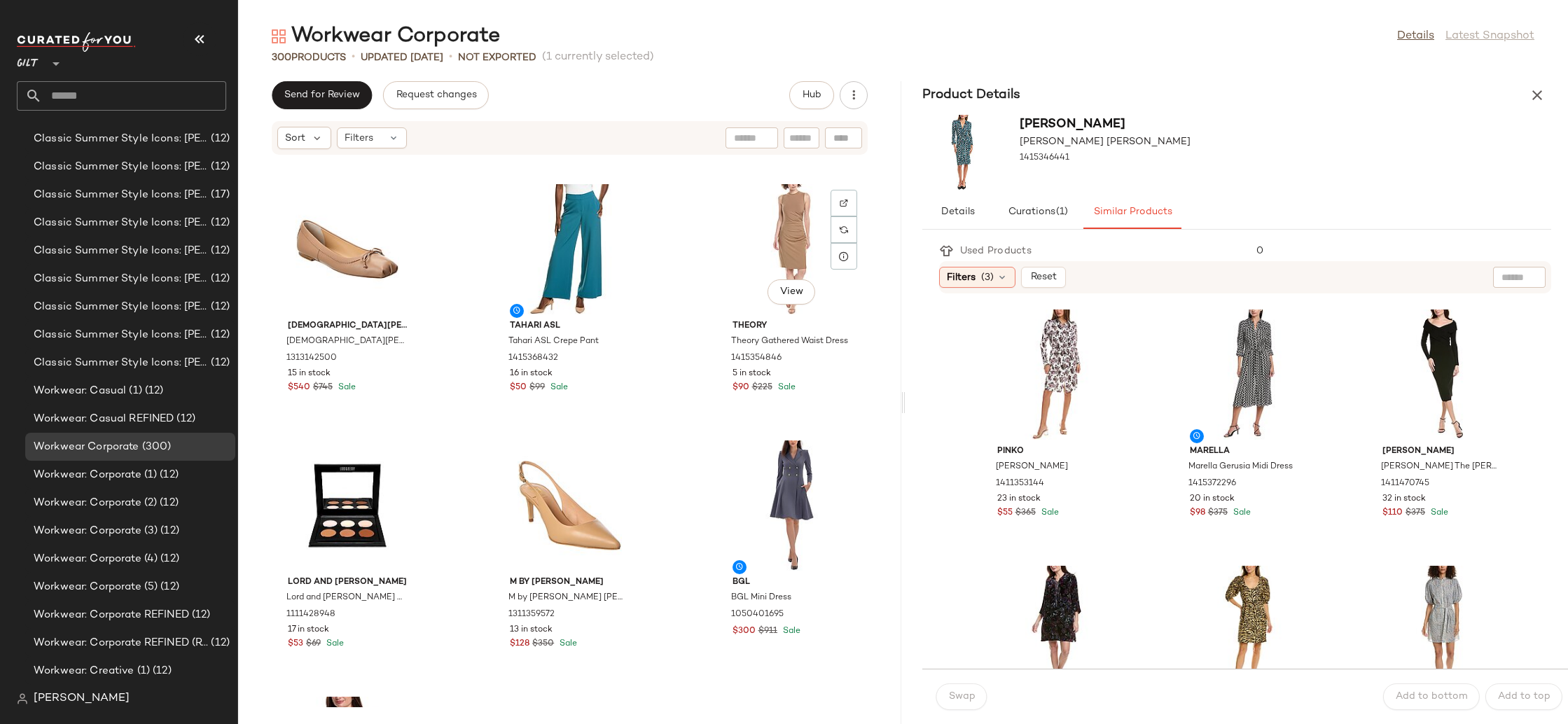
scroll to position [16524, 0]
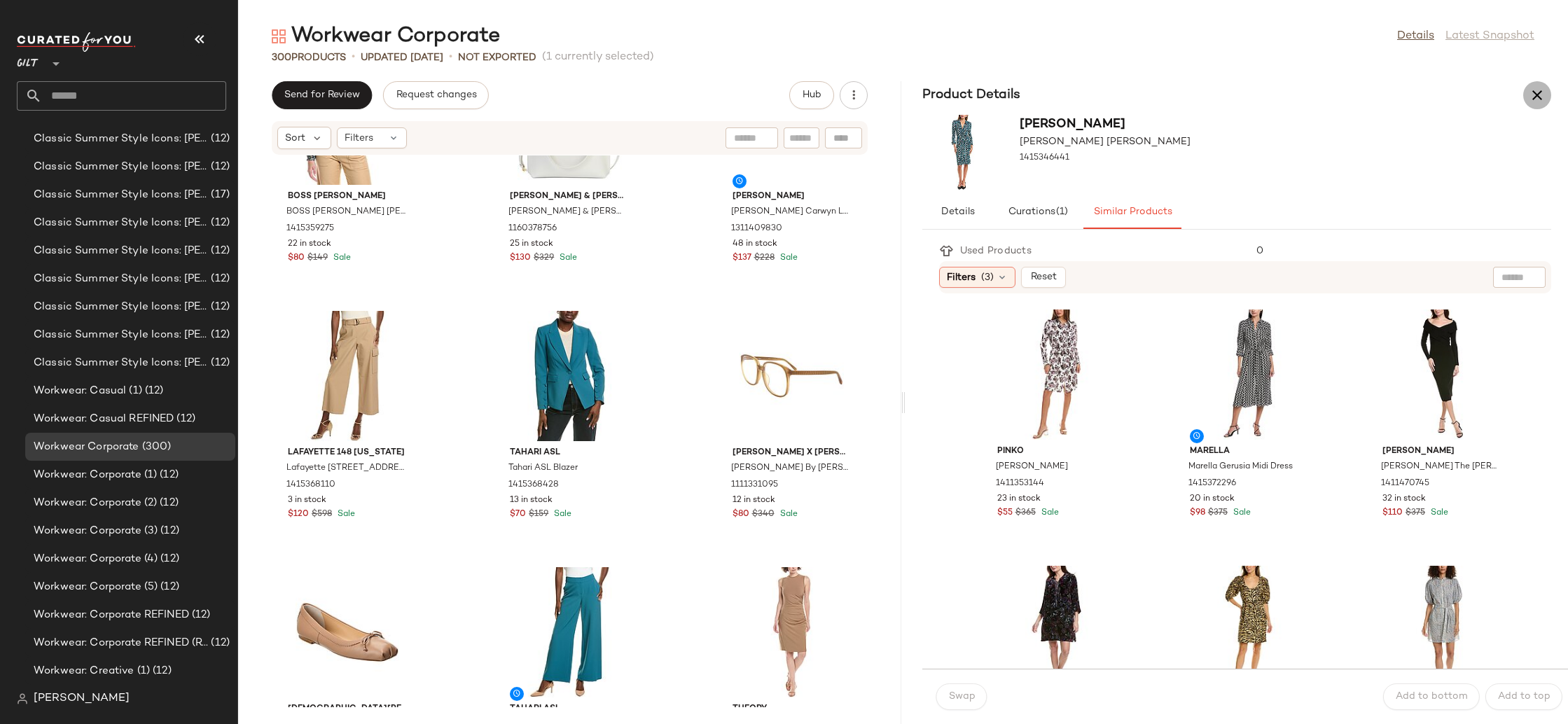
click at [1540, 94] on icon "button" at bounding box center [1537, 95] width 17 height 17
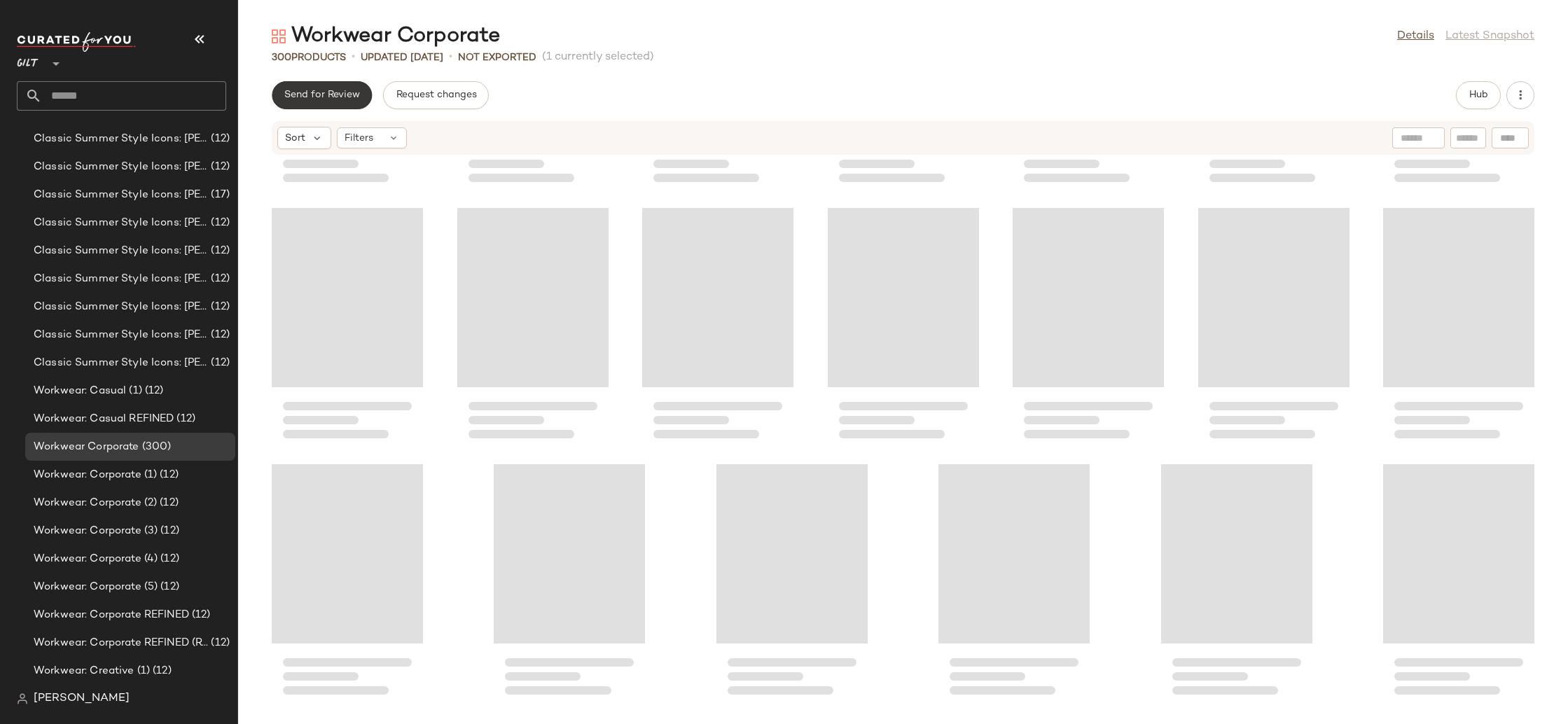
scroll to position [7946, 0]
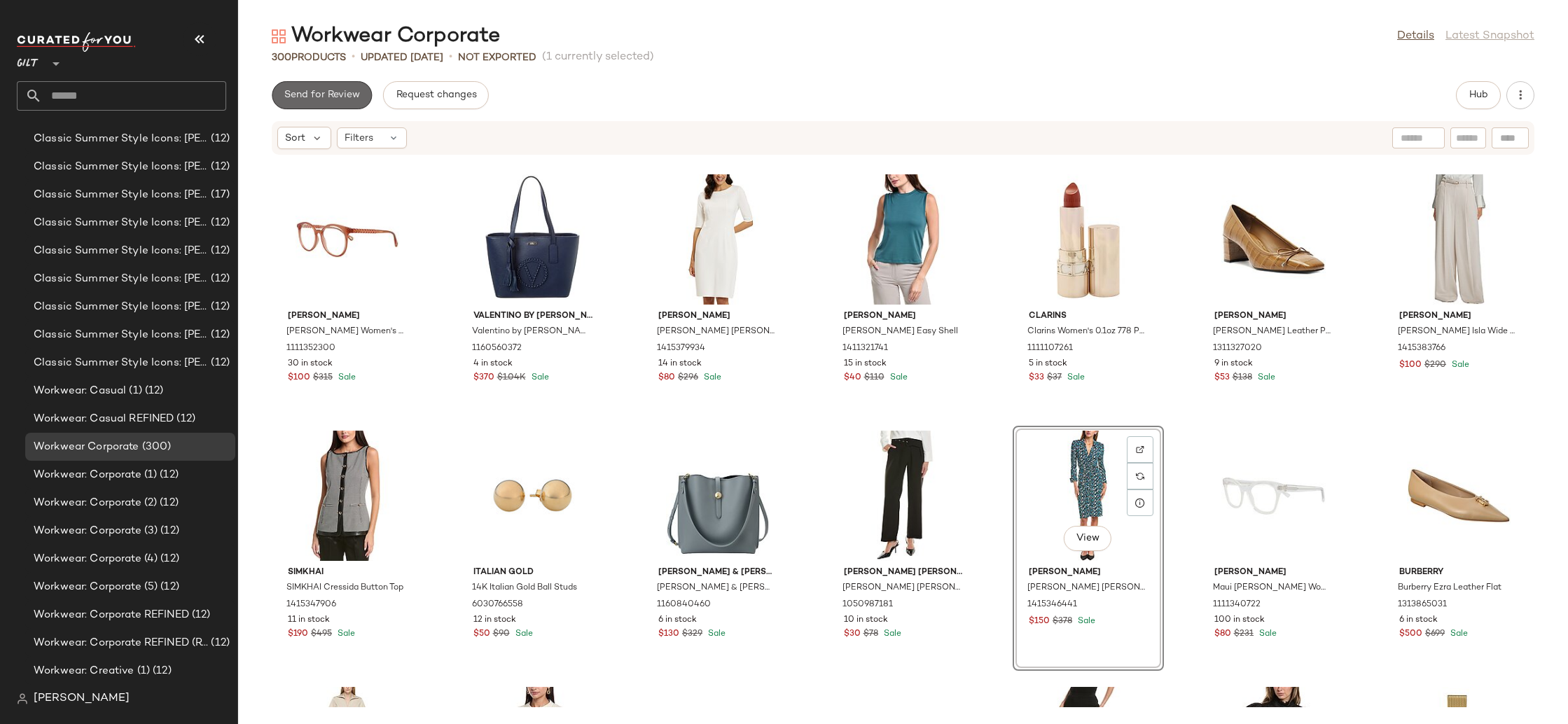
click at [348, 88] on button "Send for Review" at bounding box center [321, 95] width 100 height 28
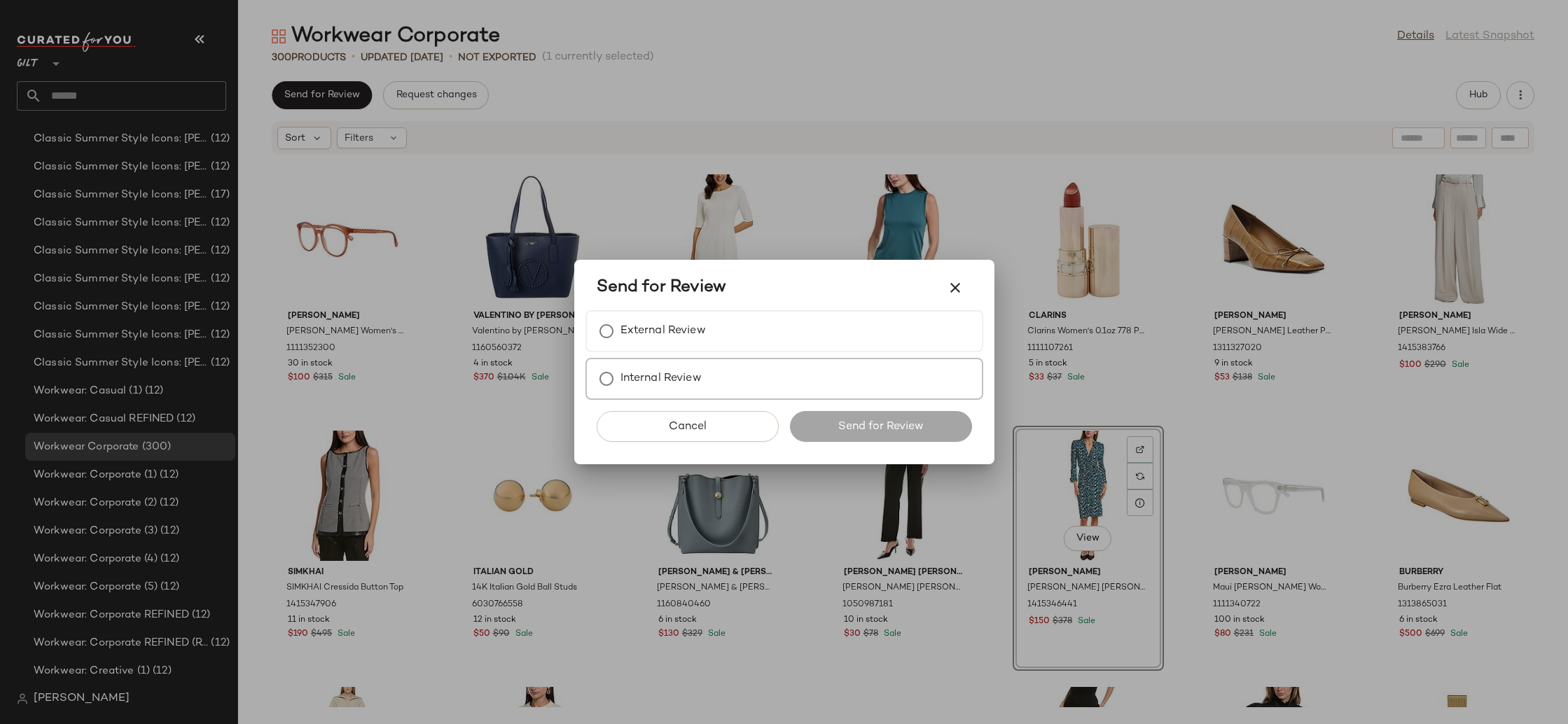
drag, startPoint x: 733, startPoint y: 337, endPoint x: 835, endPoint y: 426, distance: 135.4
click at [734, 339] on div "External Review" at bounding box center [784, 331] width 398 height 42
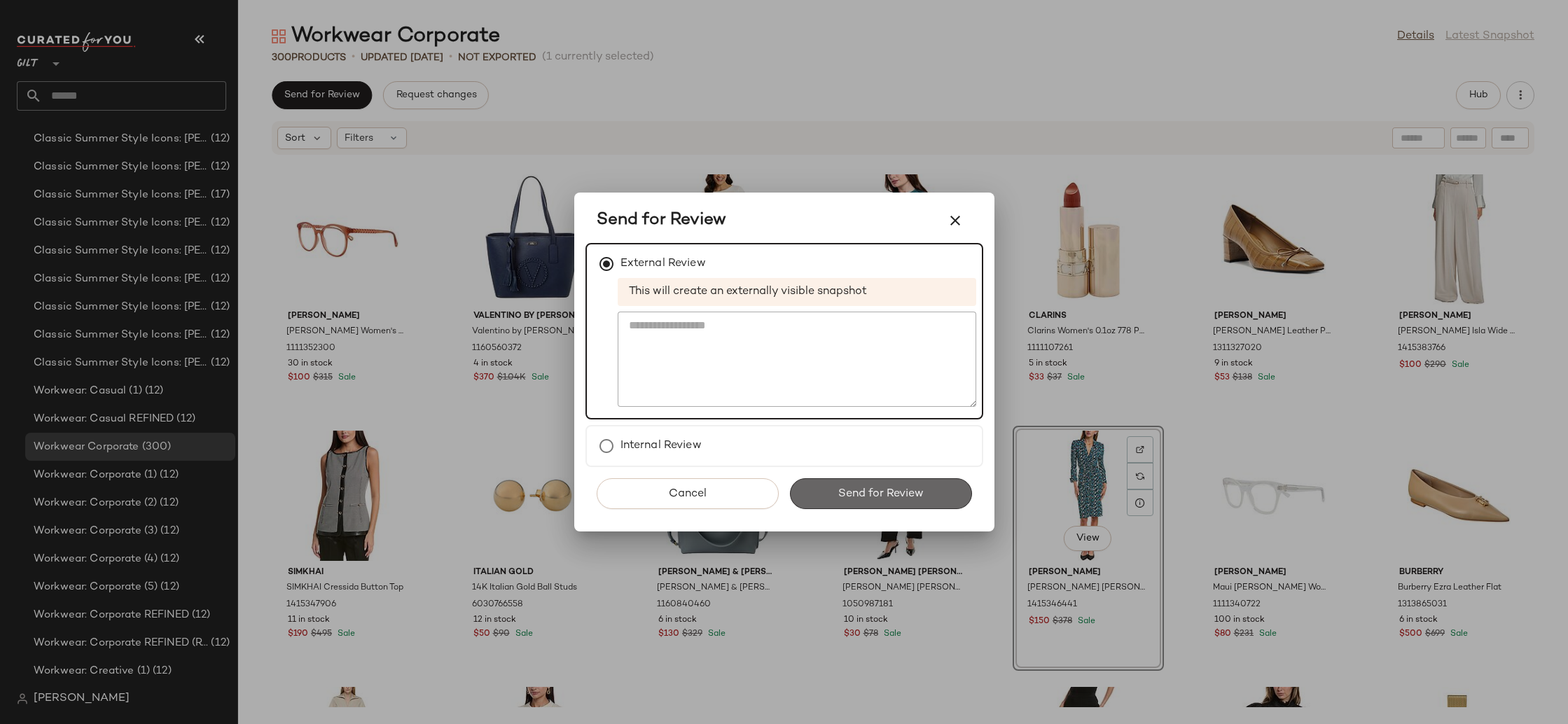
click at [887, 490] on span "Send for Review" at bounding box center [881, 494] width 86 height 13
